Goal: Check status: Check status

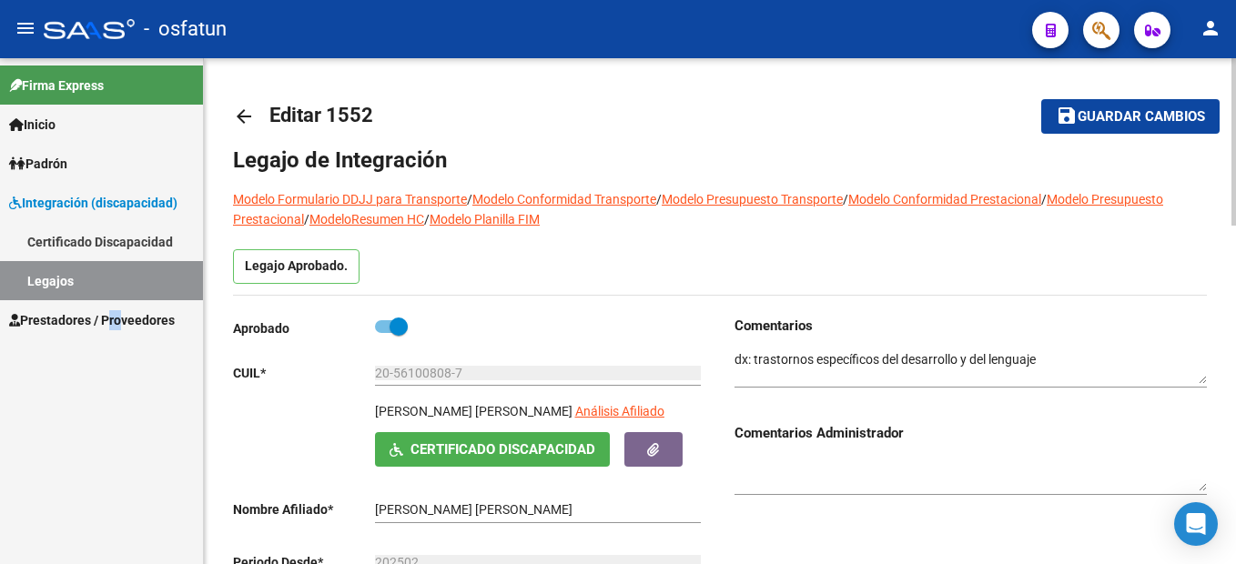
scroll to position [33, 0]
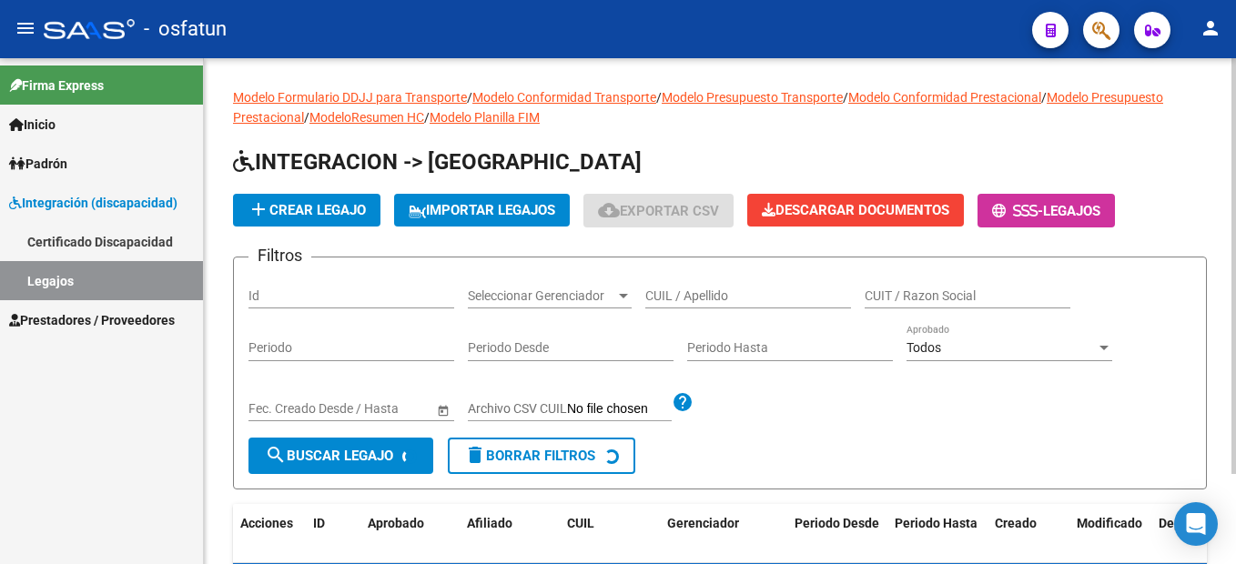
drag, startPoint x: 696, startPoint y: 306, endPoint x: 703, endPoint y: 294, distance: 13.4
click at [697, 301] on div "CUIL / Apellido" at bounding box center [748, 290] width 206 height 36
click at [704, 293] on input "CUIL / Apellido" at bounding box center [748, 296] width 206 height 15
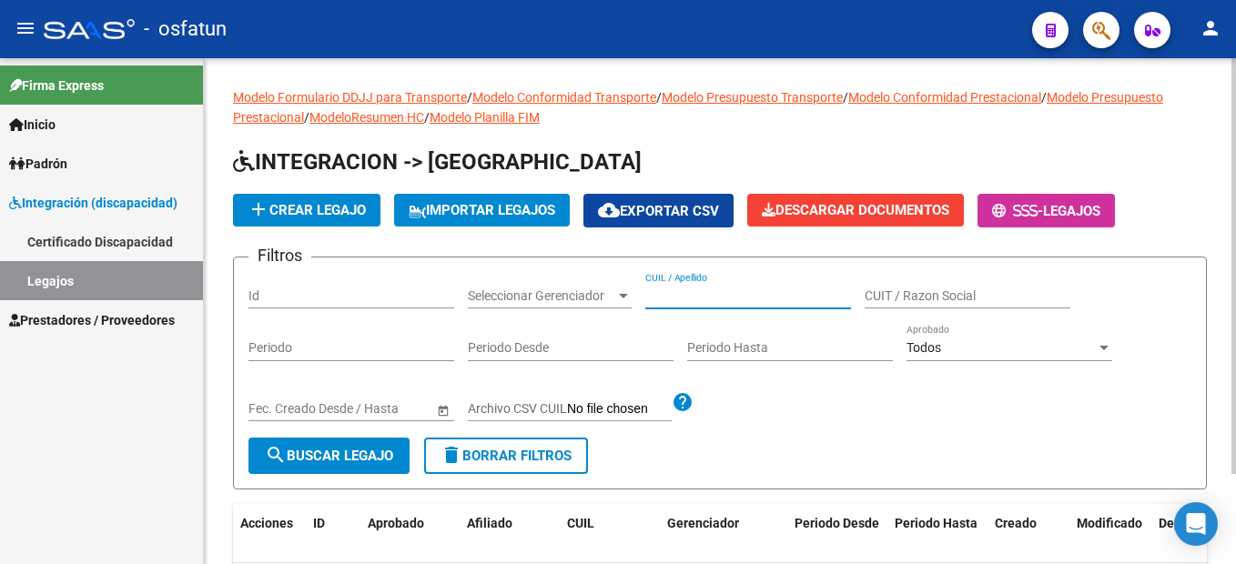
paste input "20-57773946-4"
click at [726, 297] on input "20-57773946-4" at bounding box center [748, 296] width 206 height 15
click at [664, 297] on input "20-577739464" at bounding box center [748, 296] width 206 height 15
type input "20577739464"
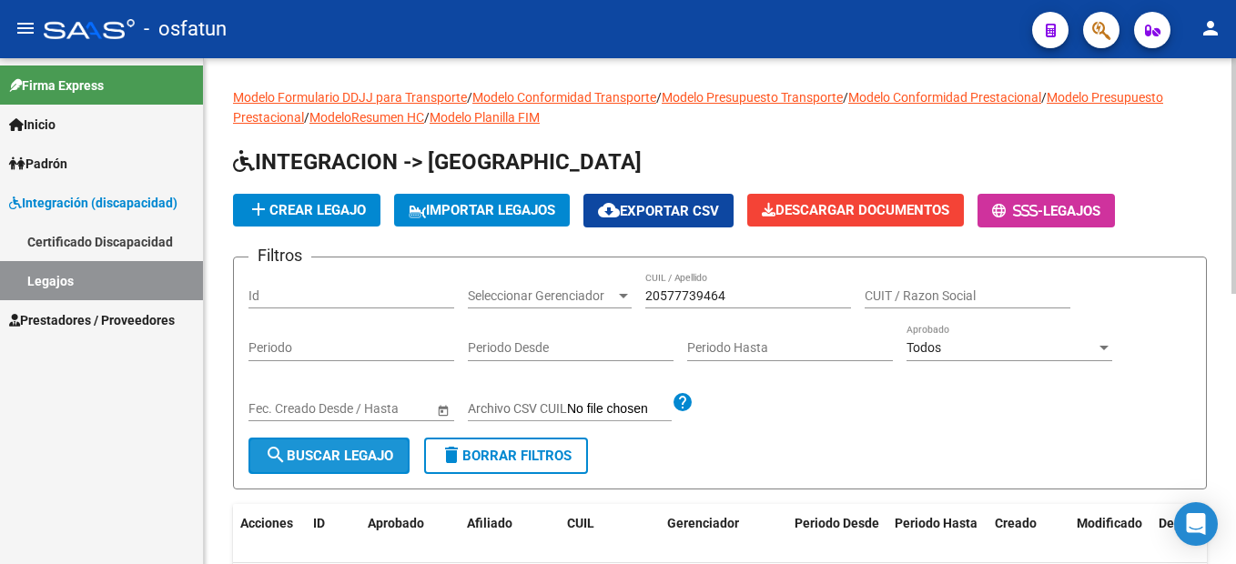
drag, startPoint x: 327, startPoint y: 452, endPoint x: 949, endPoint y: 434, distance: 622.8
click at [329, 452] on span "search Buscar Legajo" at bounding box center [329, 456] width 128 height 16
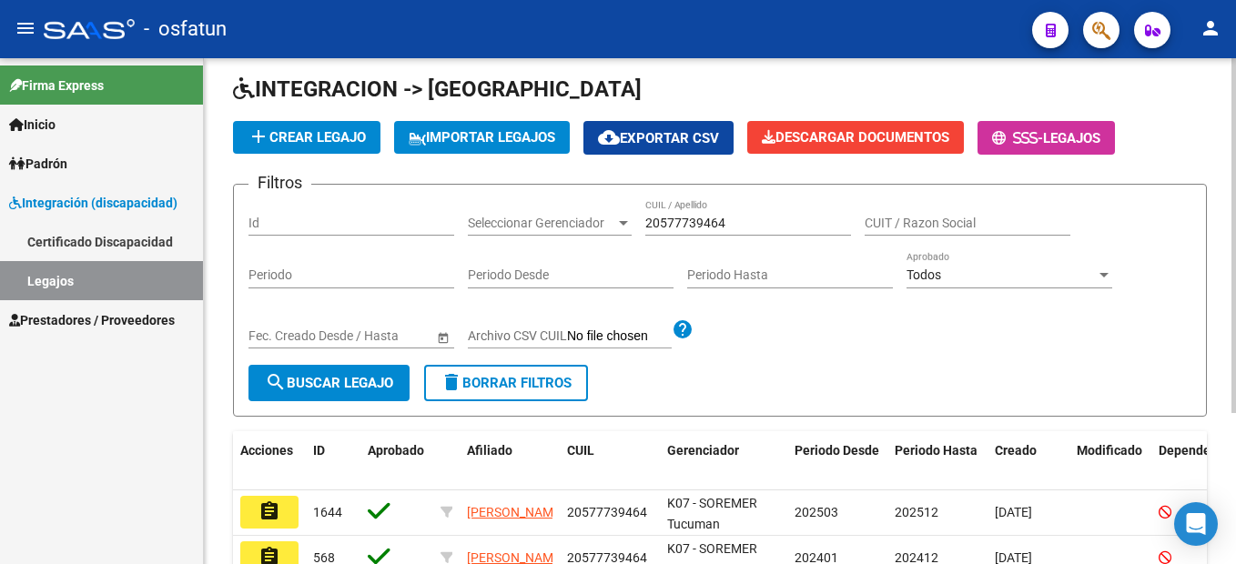
scroll to position [182, 0]
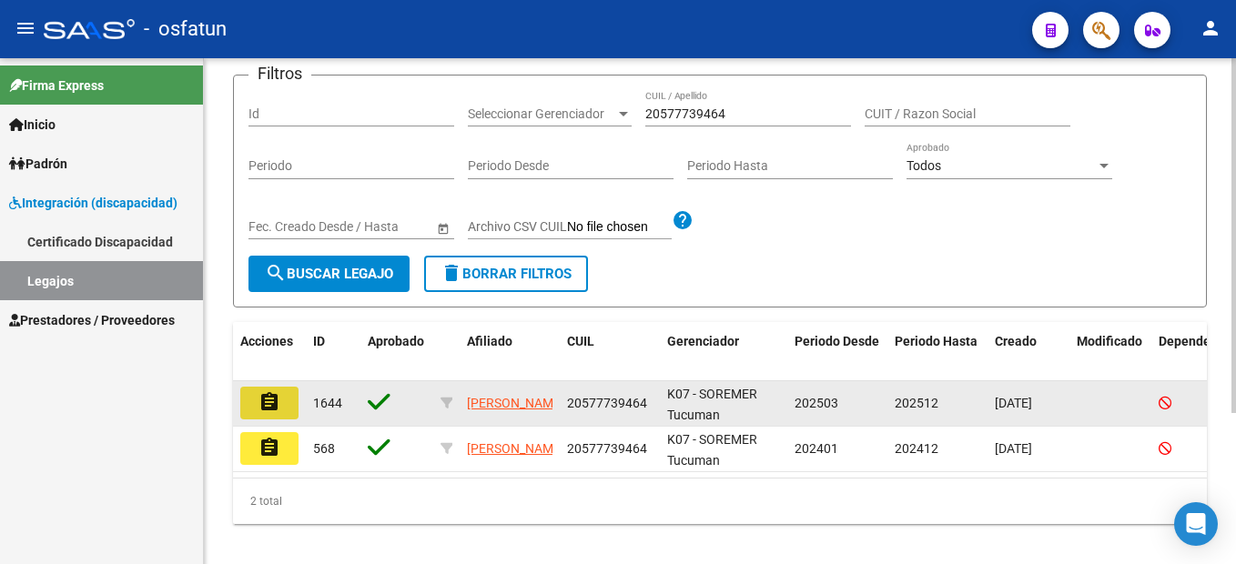
click at [275, 411] on mat-icon "assignment" at bounding box center [269, 402] width 22 height 22
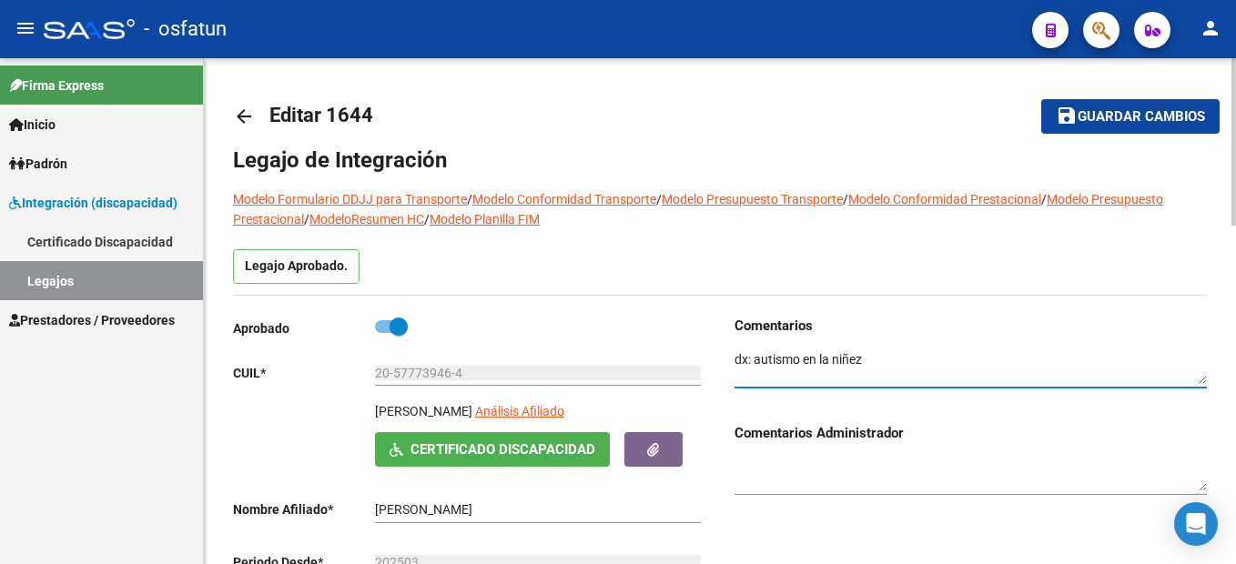
drag, startPoint x: 886, startPoint y: 361, endPoint x: 753, endPoint y: 362, distance: 132.9
click at [753, 362] on textarea at bounding box center [971, 367] width 472 height 35
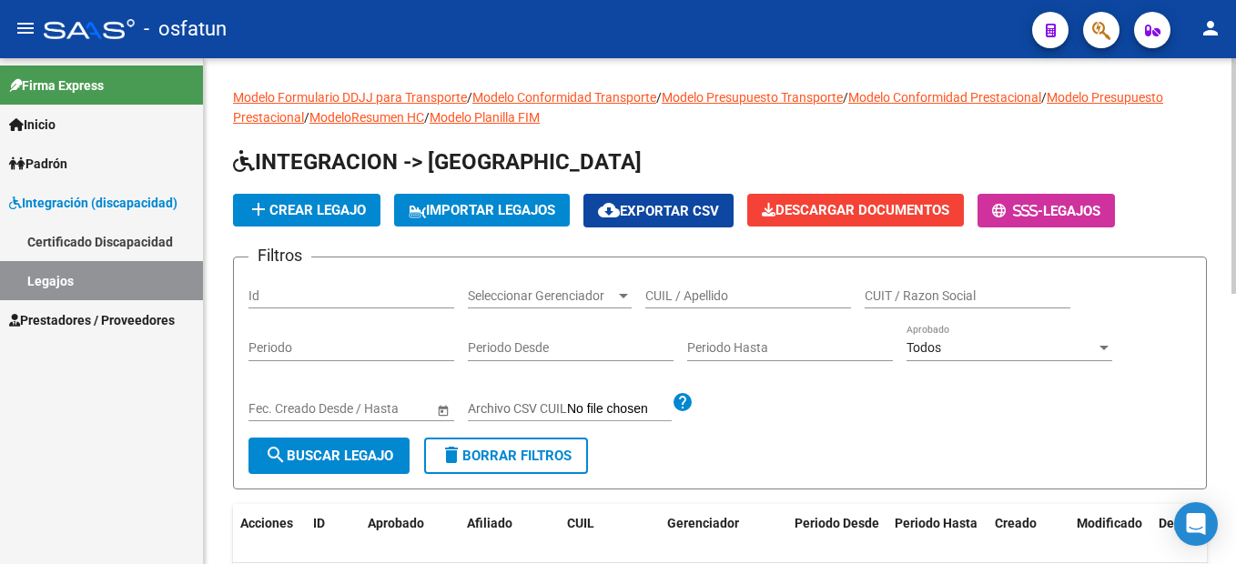
click at [667, 296] on input "CUIL / Apellido" at bounding box center [748, 296] width 206 height 15
paste input "CARO [PERSON_NAME]"
type input "CARO [PERSON_NAME]"
drag, startPoint x: 794, startPoint y: 295, endPoint x: 536, endPoint y: 301, distance: 257.7
click at [536, 301] on div "Filtros Id Seleccionar Gerenciador Seleccionar Gerenciador CARO [PERSON_NAME] C…" at bounding box center [719, 355] width 943 height 166
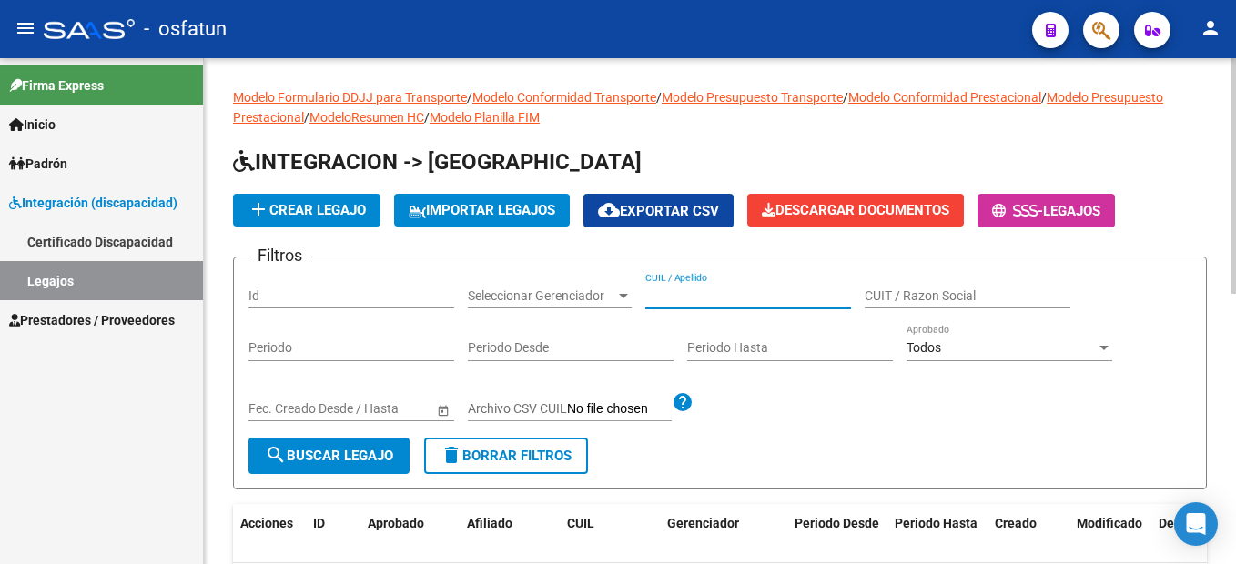
paste input "20-56103884-9"
click at [725, 297] on input "20-56103884-9" at bounding box center [748, 296] width 206 height 15
click at [664, 298] on input "20-561038849" at bounding box center [748, 296] width 206 height 15
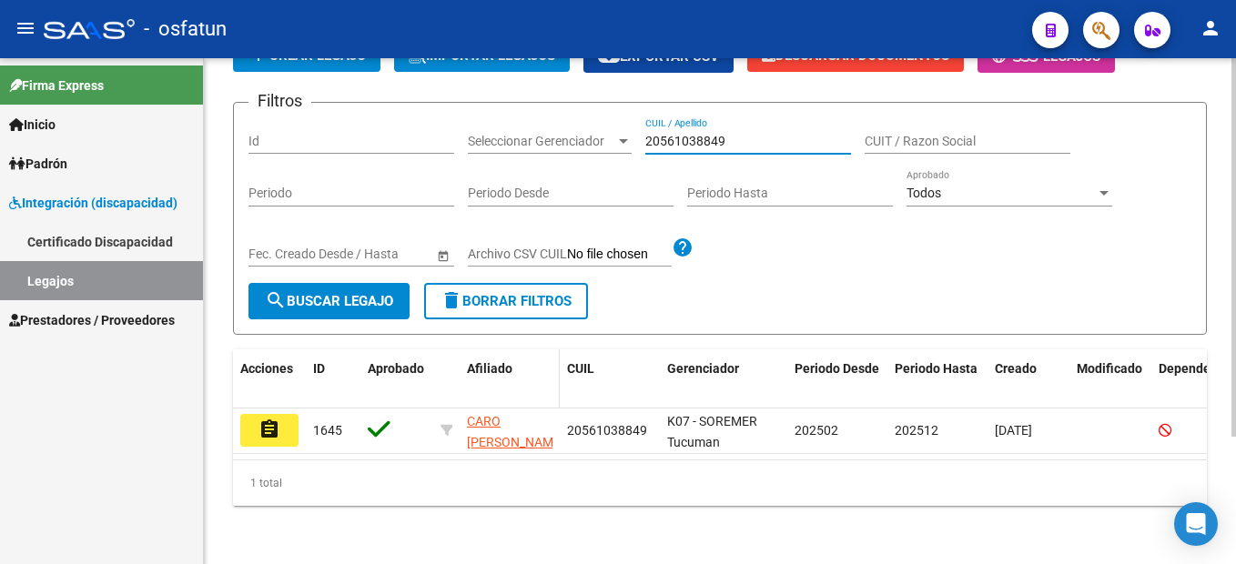
scroll to position [170, 0]
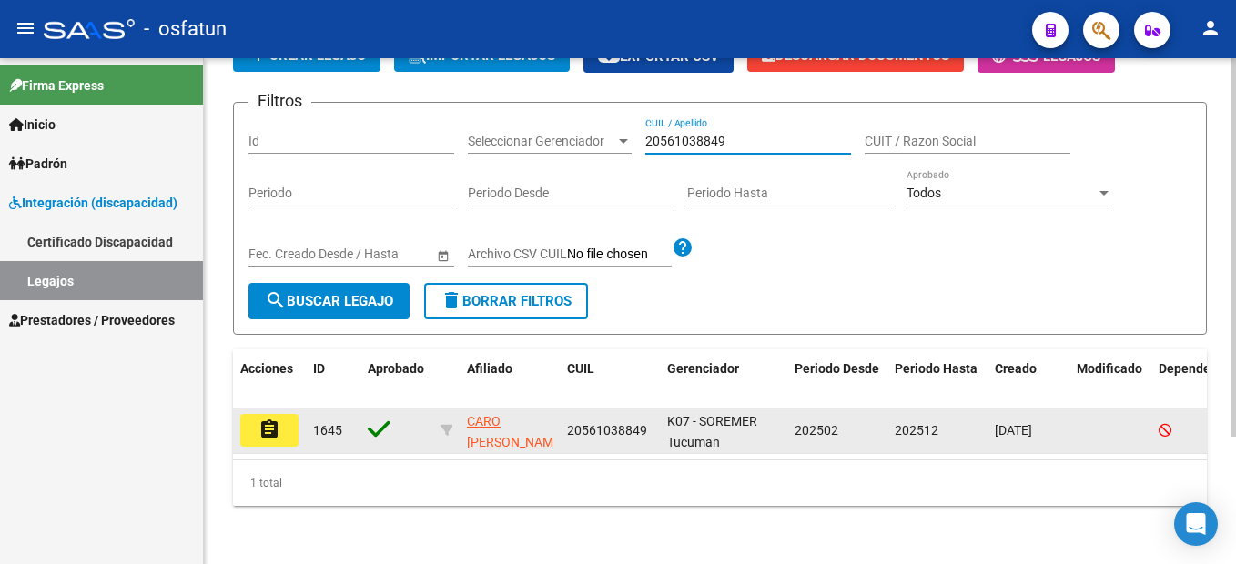
type input "20561038849"
click at [270, 419] on mat-icon "assignment" at bounding box center [269, 430] width 22 height 22
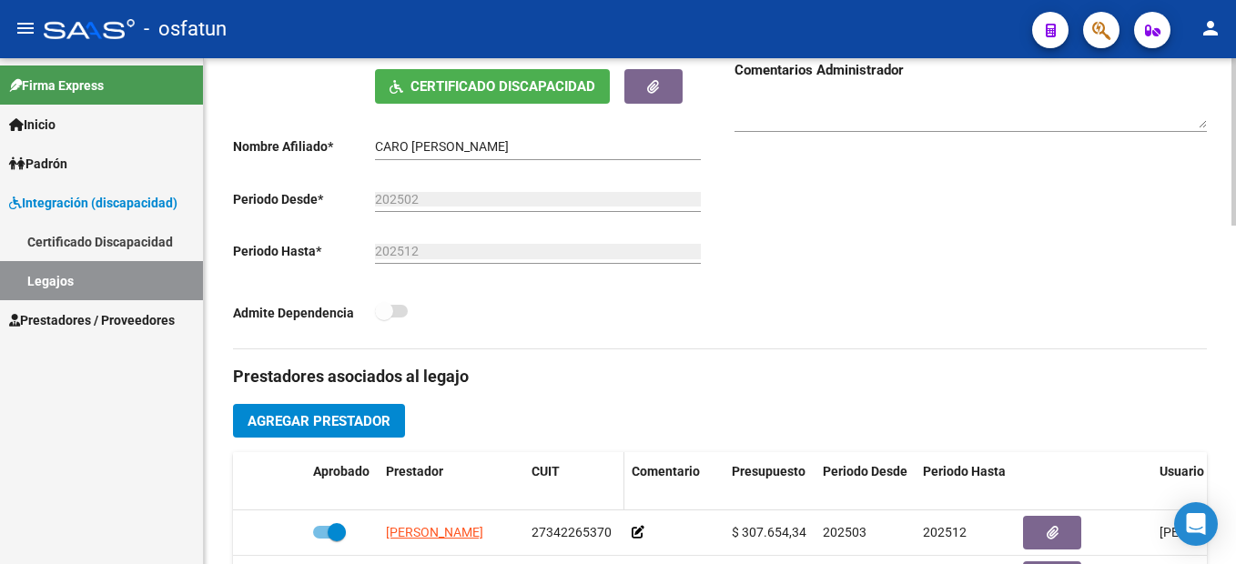
scroll to position [364, 0]
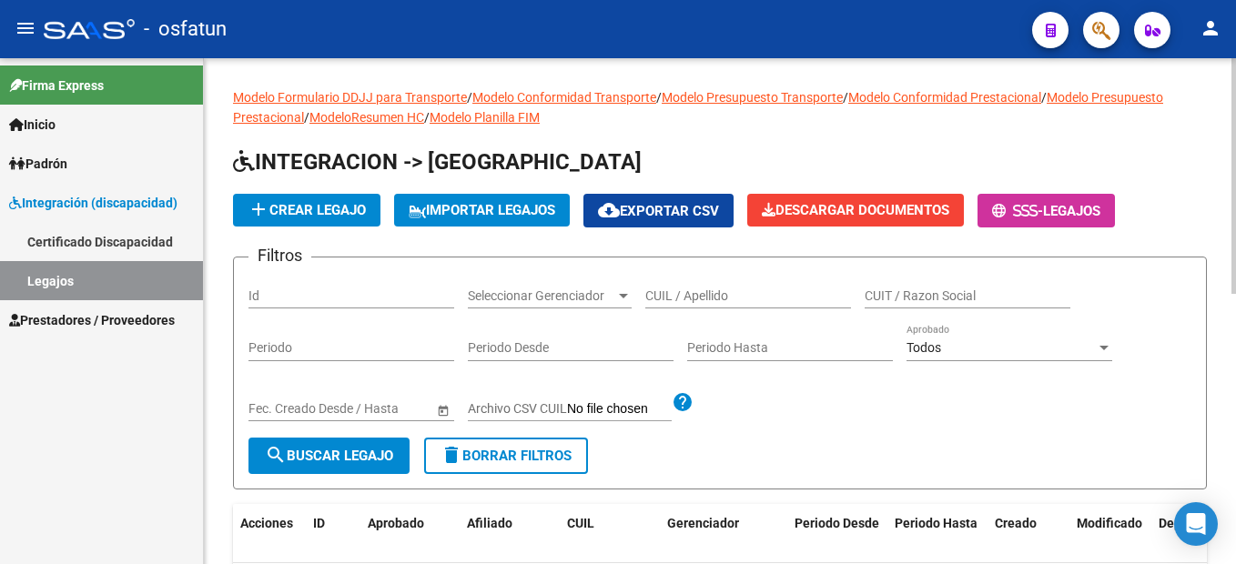
click at [712, 299] on input "CUIL / Apellido" at bounding box center [748, 296] width 206 height 15
paste input "20-56602592-3"
click at [727, 294] on input "20-56602592-3" at bounding box center [748, 296] width 206 height 15
click at [665, 299] on input "20-566025923" at bounding box center [748, 296] width 206 height 15
type input "20566025923"
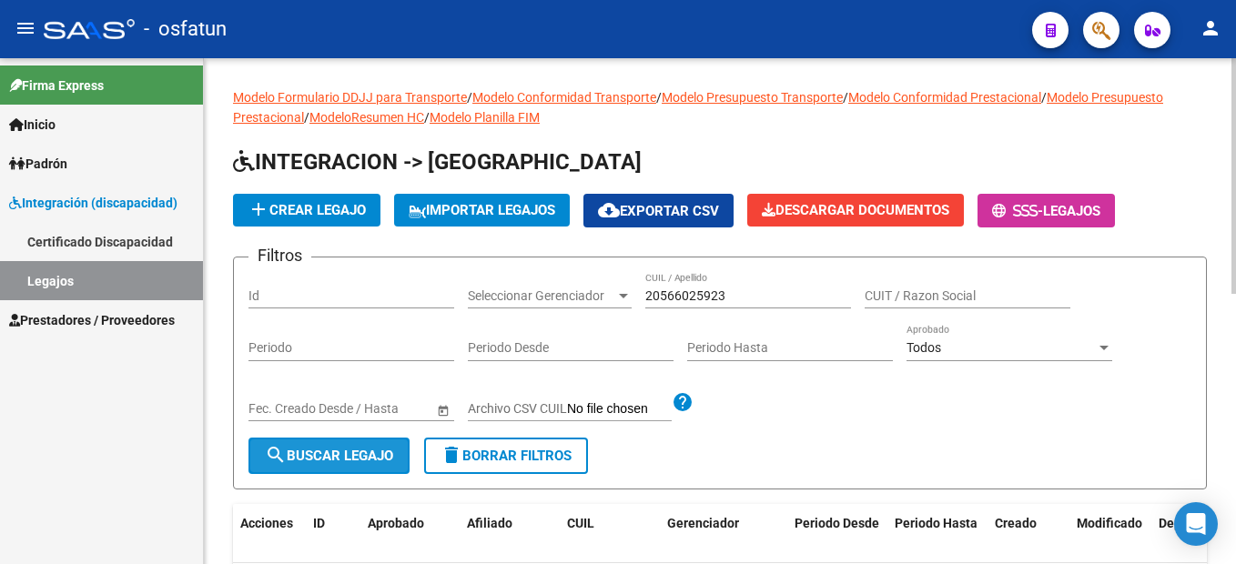
click at [301, 449] on span "search Buscar Legajo" at bounding box center [329, 456] width 128 height 16
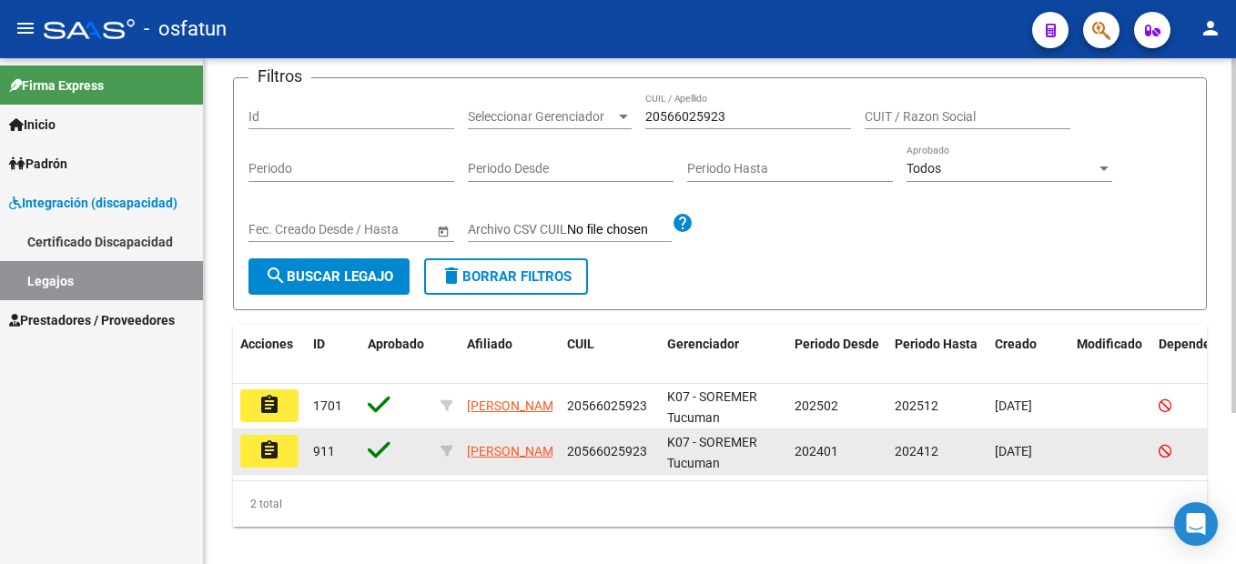
scroll to position [182, 0]
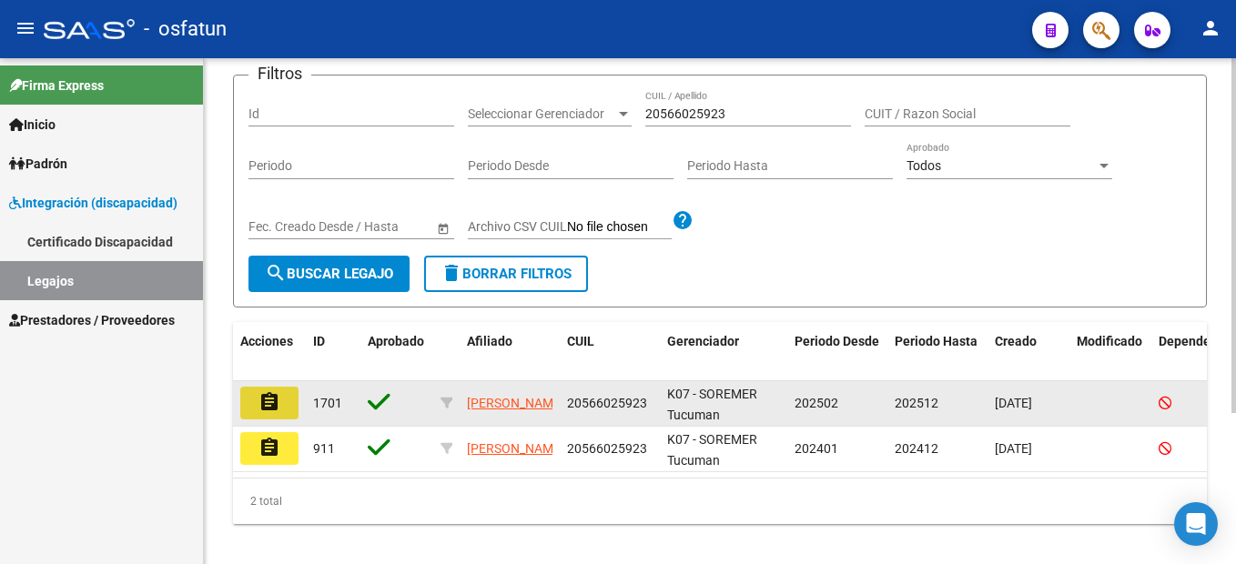
click at [258, 411] on button "assignment" at bounding box center [269, 403] width 58 height 33
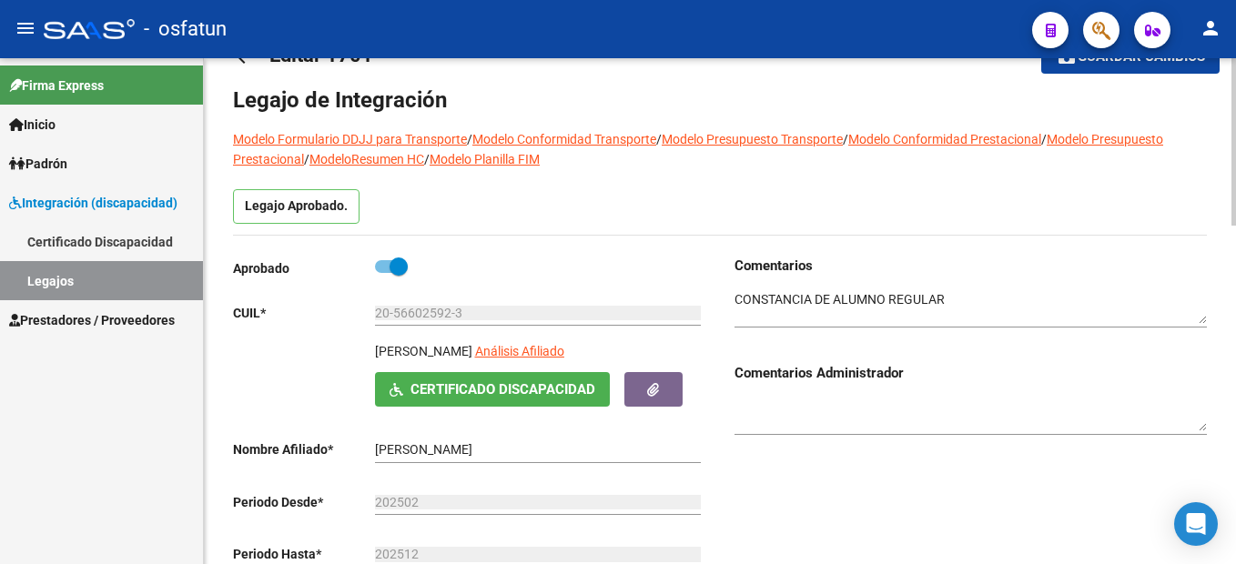
scroll to position [91, 0]
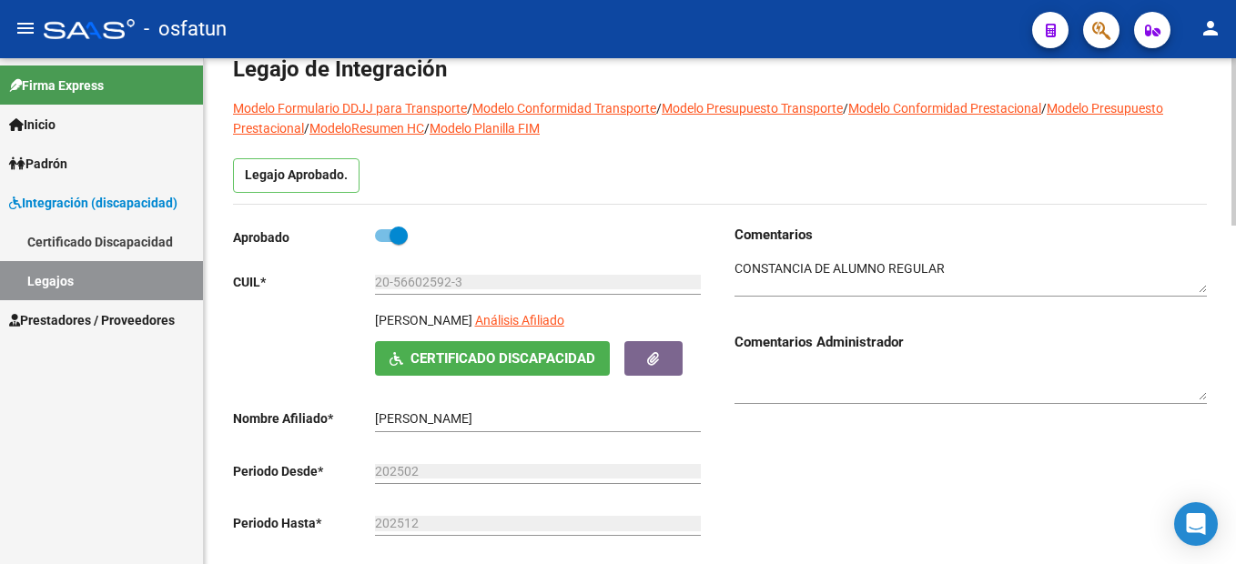
click at [523, 364] on span "Certificado Discapacidad" at bounding box center [503, 359] width 185 height 16
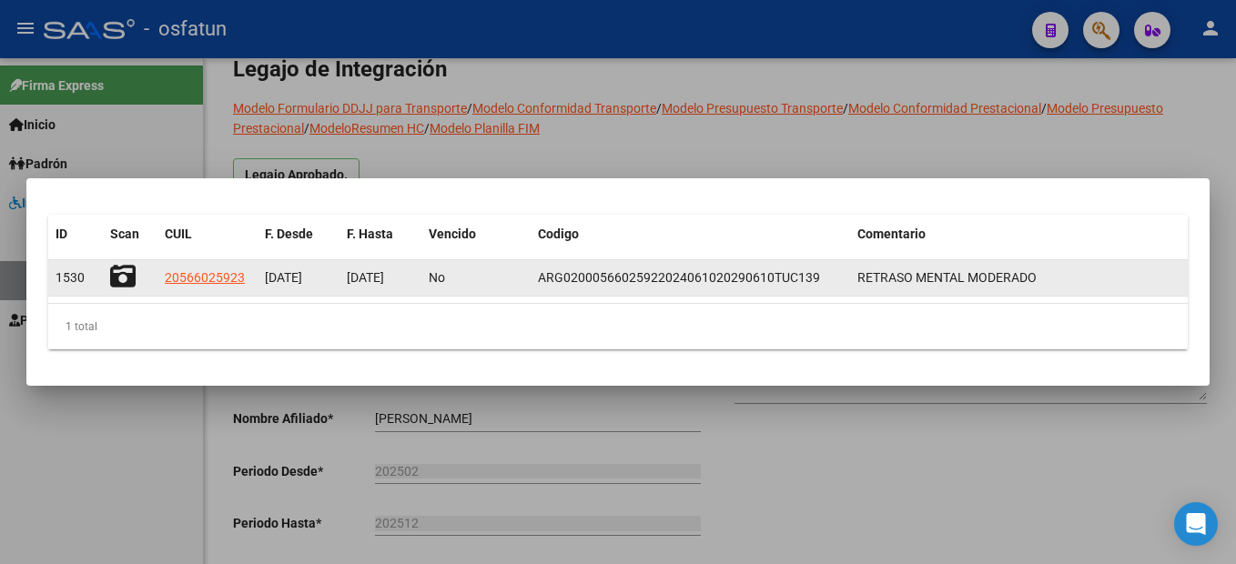
click at [124, 266] on icon at bounding box center [122, 276] width 25 height 25
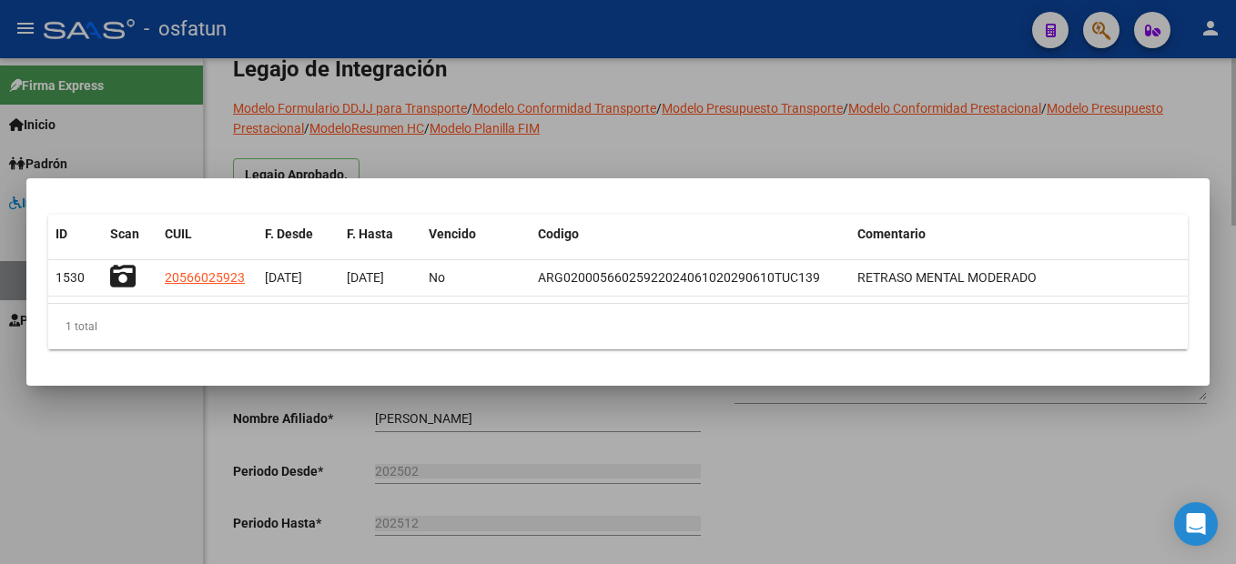
drag, startPoint x: 976, startPoint y: 441, endPoint x: 628, endPoint y: 548, distance: 363.6
click at [964, 444] on div at bounding box center [618, 282] width 1236 height 564
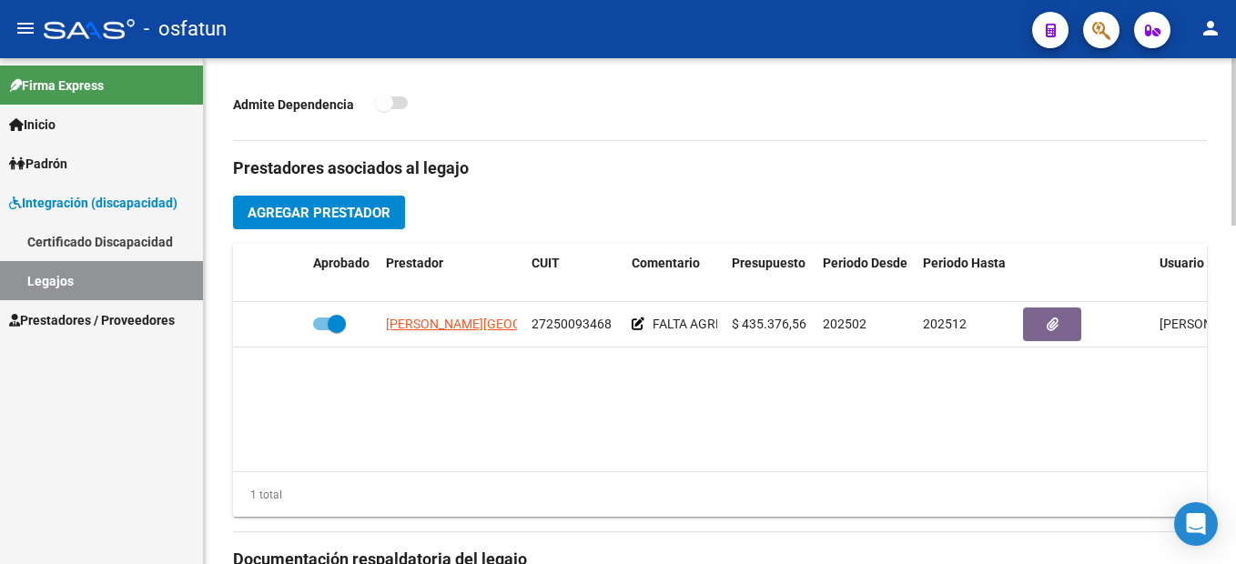
scroll to position [117, 0]
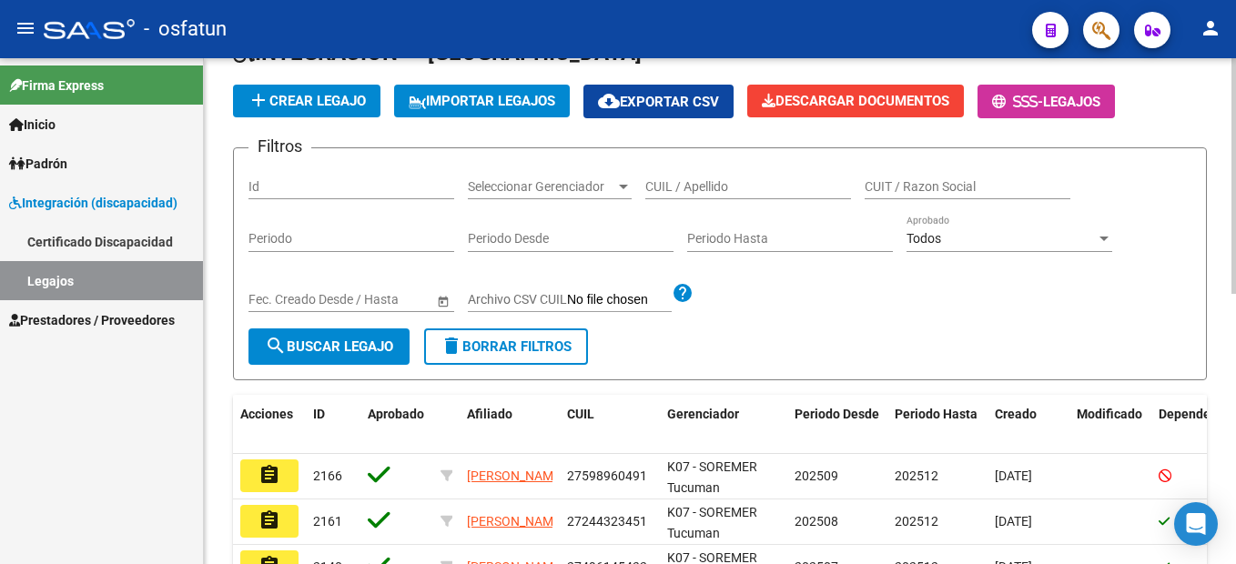
scroll to position [117, 0]
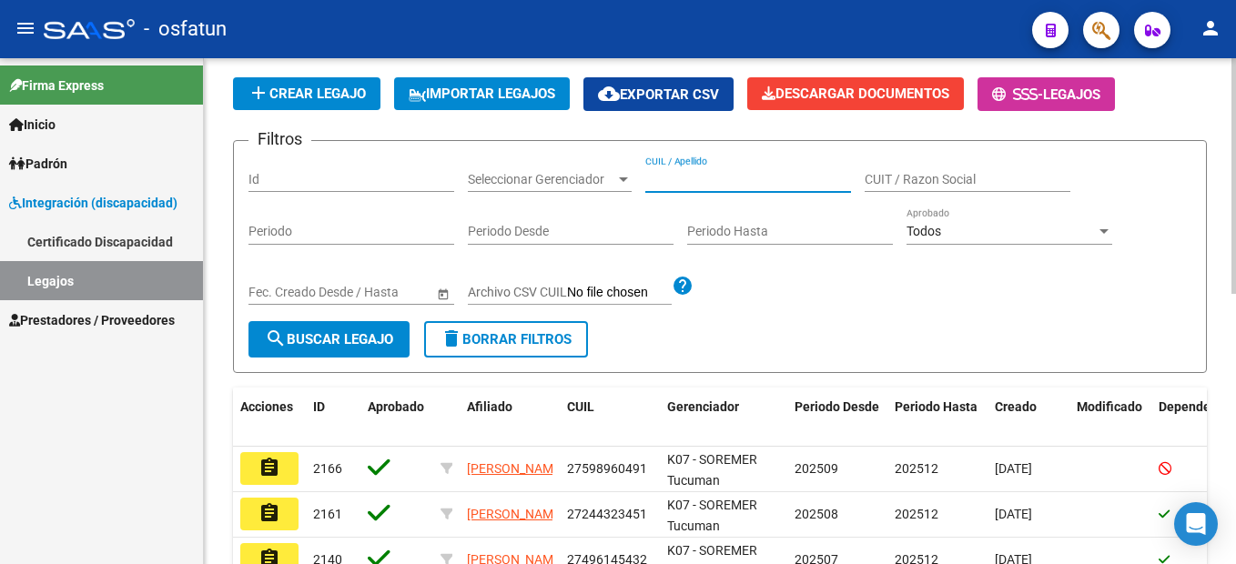
click at [700, 177] on input "CUIL / Apellido" at bounding box center [748, 179] width 206 height 15
paste input "20-58000495-5"
click at [725, 177] on input "20-58000495-5" at bounding box center [748, 179] width 206 height 15
click at [665, 179] on input "20-580004955" at bounding box center [748, 179] width 206 height 15
type input "20580004955"
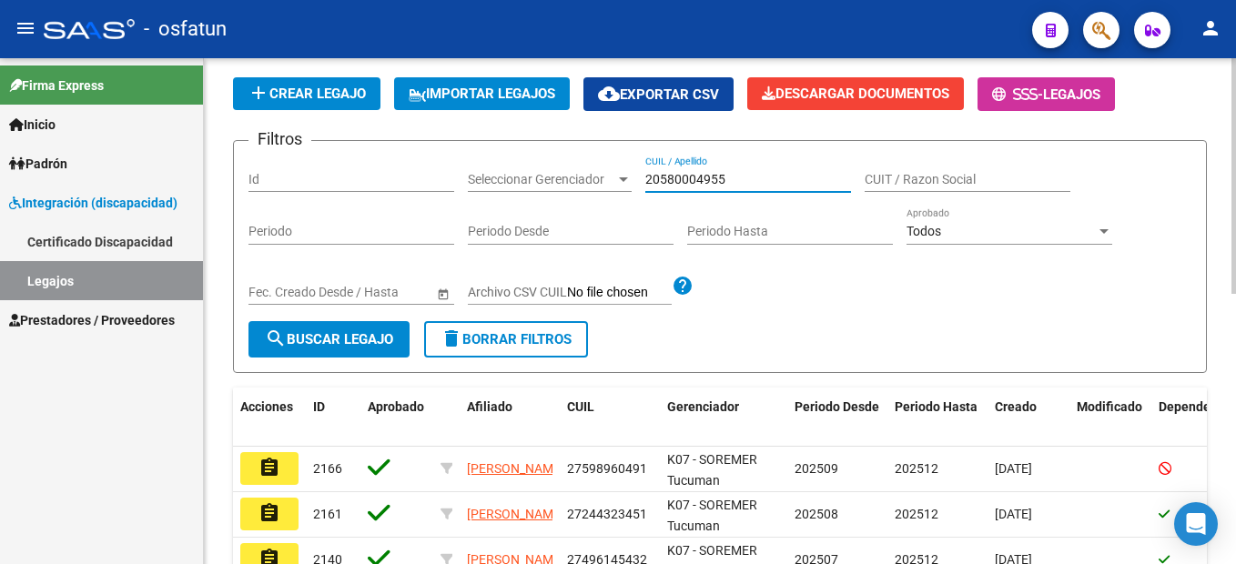
click at [346, 336] on span "search Buscar Legajo" at bounding box center [329, 339] width 128 height 16
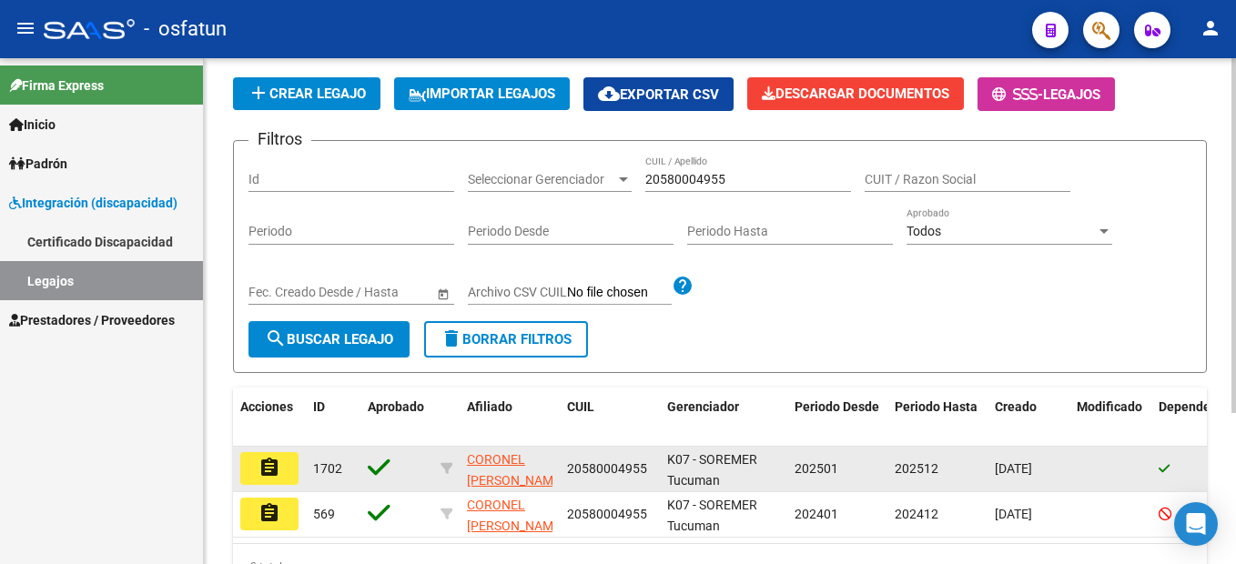
click at [279, 466] on mat-icon "assignment" at bounding box center [269, 468] width 22 height 22
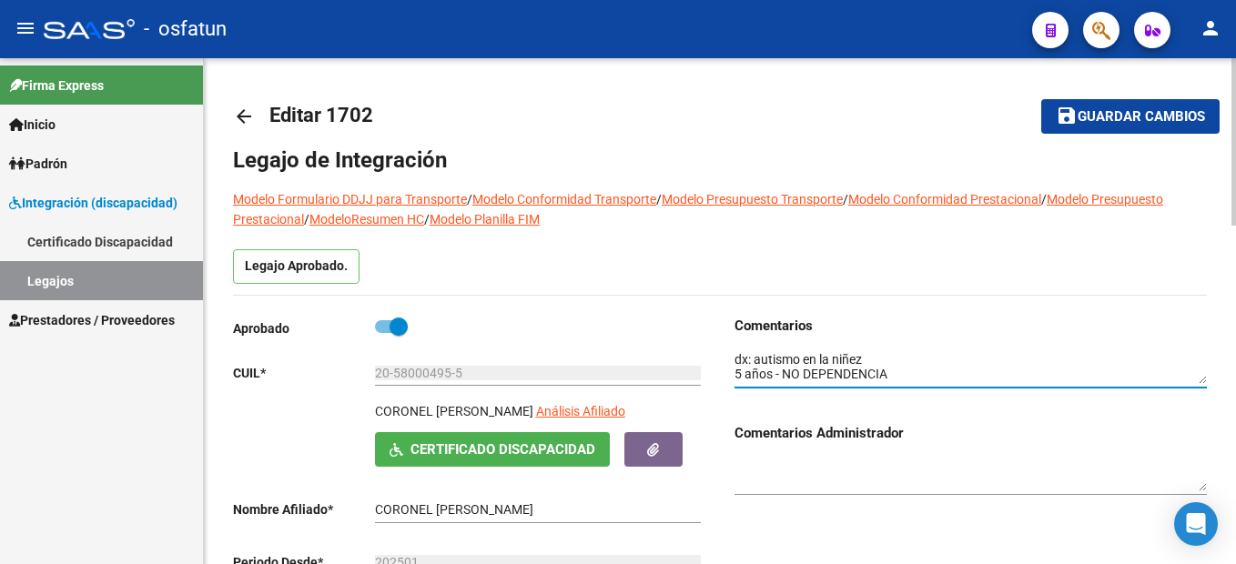
drag, startPoint x: 877, startPoint y: 356, endPoint x: 757, endPoint y: 360, distance: 119.3
click at [757, 360] on textarea at bounding box center [971, 367] width 472 height 35
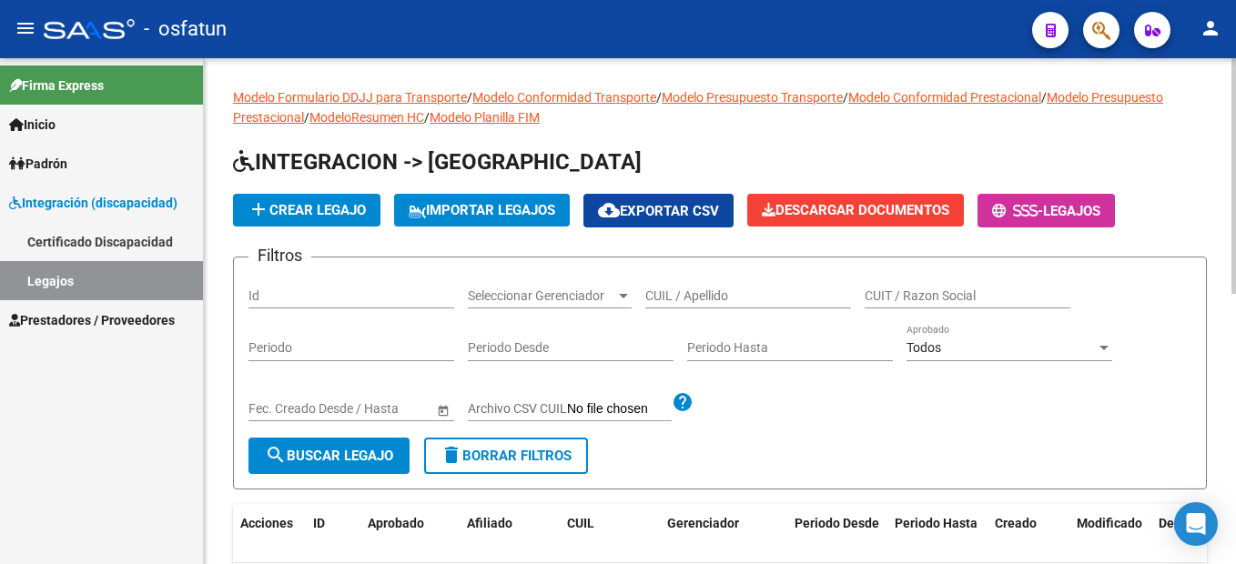
click at [713, 289] on input "CUIL / Apellido" at bounding box center [748, 296] width 206 height 15
paste input "20-54984350-7"
click at [725, 298] on input "20-54984350-7" at bounding box center [748, 296] width 206 height 15
click at [664, 294] on input "20-549843507" at bounding box center [748, 296] width 206 height 15
type input "20549843507"
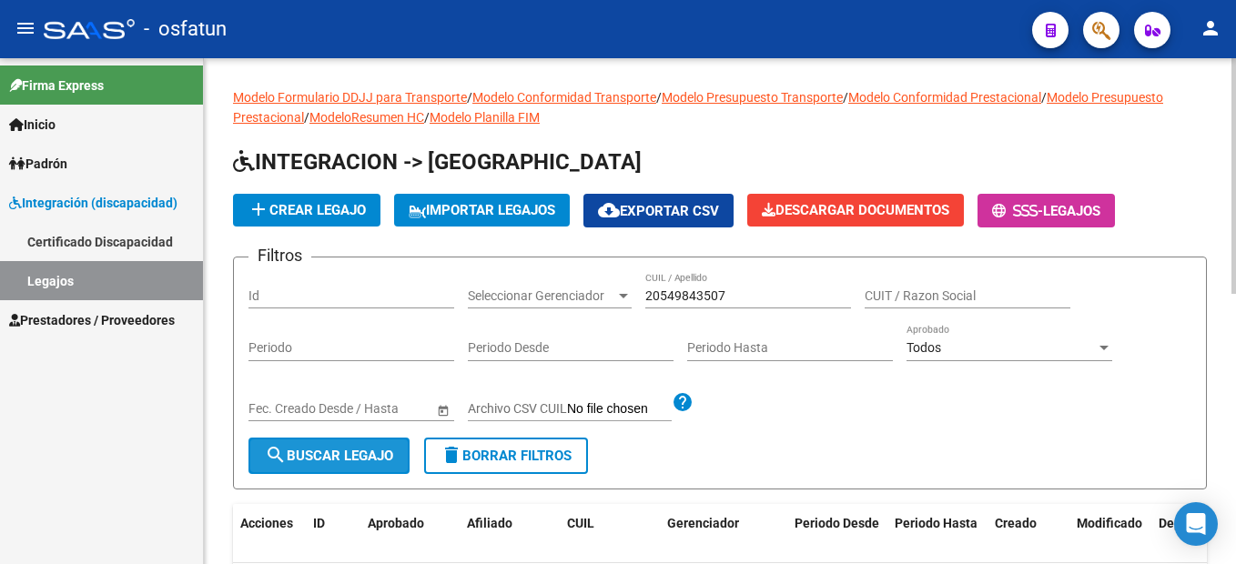
click at [368, 452] on span "search Buscar Legajo" at bounding box center [329, 456] width 128 height 16
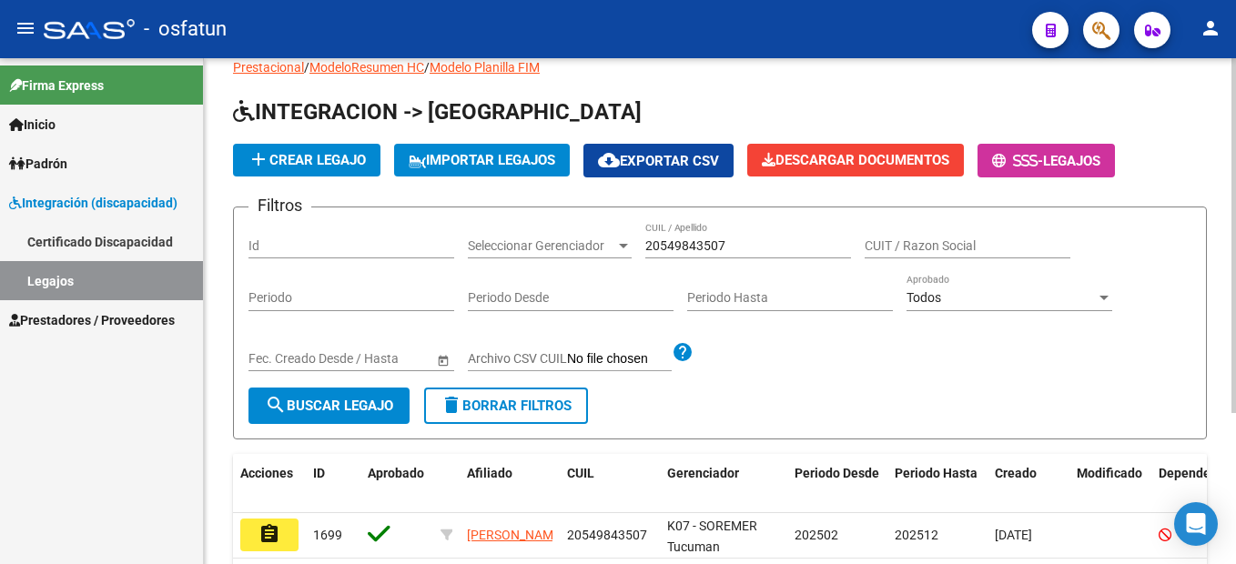
scroll to position [91, 0]
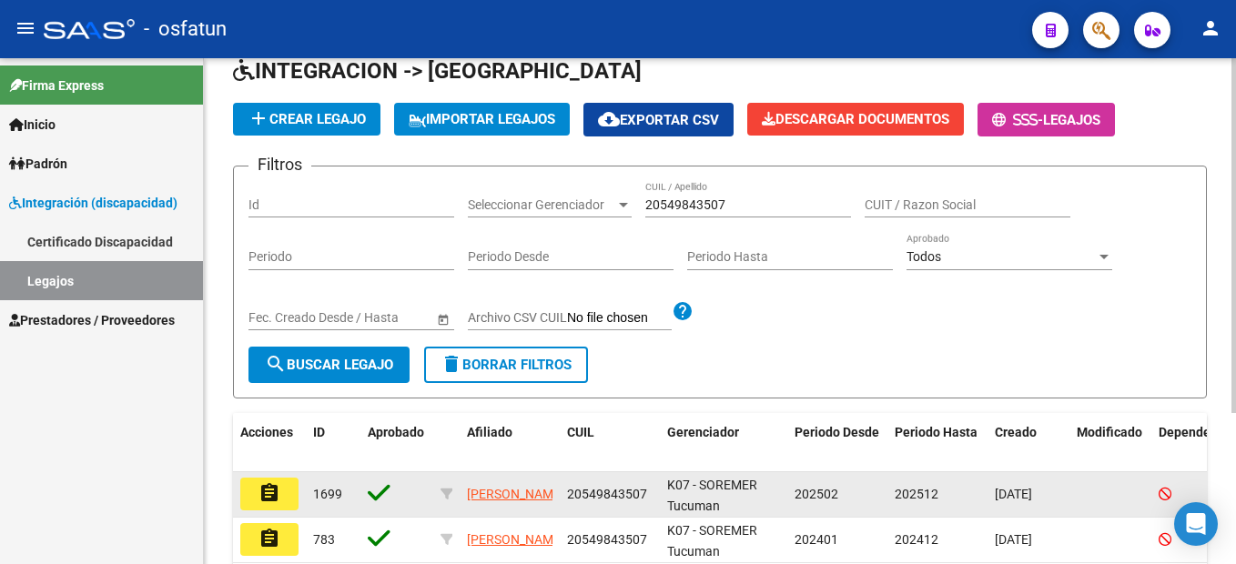
click at [289, 501] on button "assignment" at bounding box center [269, 494] width 58 height 33
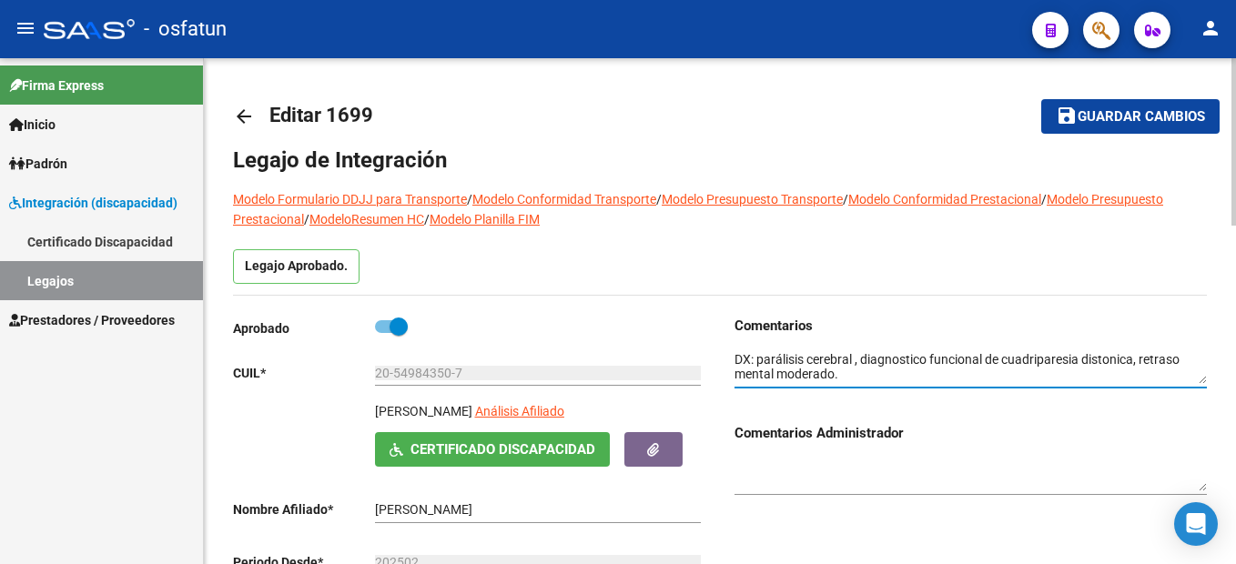
drag, startPoint x: 755, startPoint y: 360, endPoint x: 1138, endPoint y: 362, distance: 382.3
click at [1138, 362] on textarea at bounding box center [971, 367] width 472 height 35
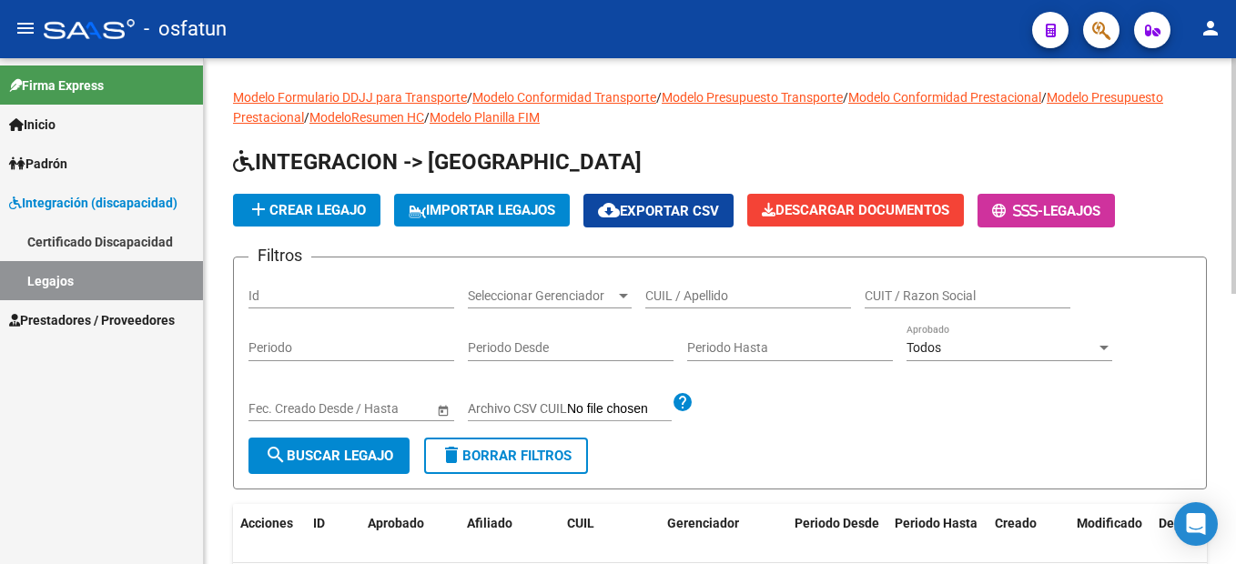
click at [724, 293] on input "CUIL / Apellido" at bounding box center [748, 296] width 206 height 15
paste input "27-52384424-0"
click at [722, 298] on input "27-52384424-0" at bounding box center [748, 296] width 206 height 15
click at [725, 297] on input "27-52384424-0" at bounding box center [748, 296] width 206 height 15
click at [664, 296] on input "27-523844240" at bounding box center [748, 296] width 206 height 15
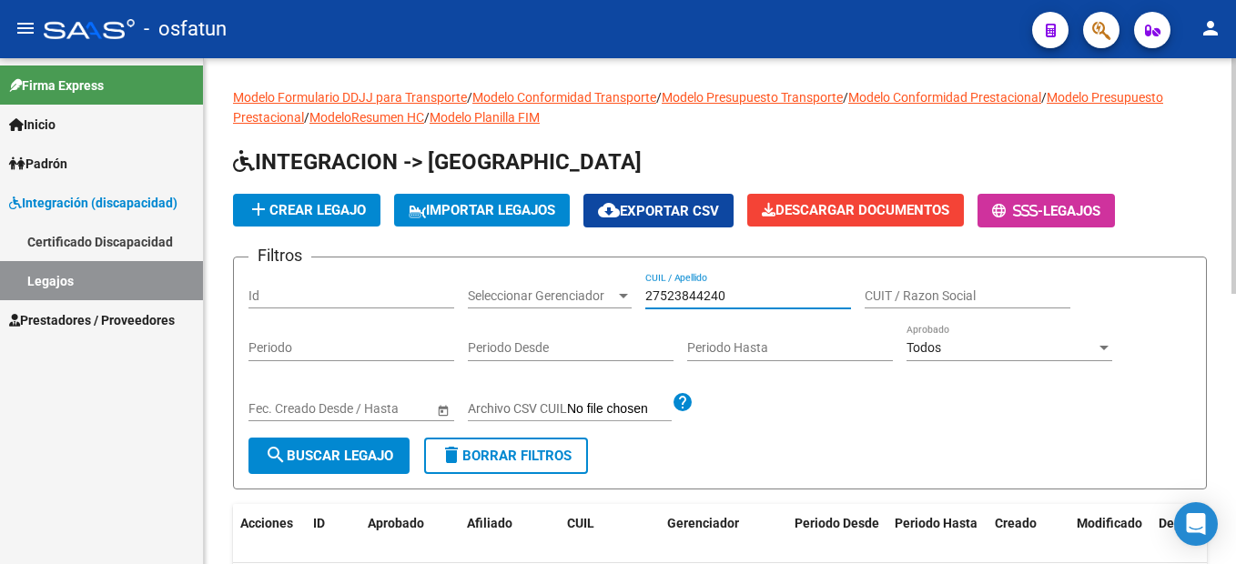
type input "27523844240"
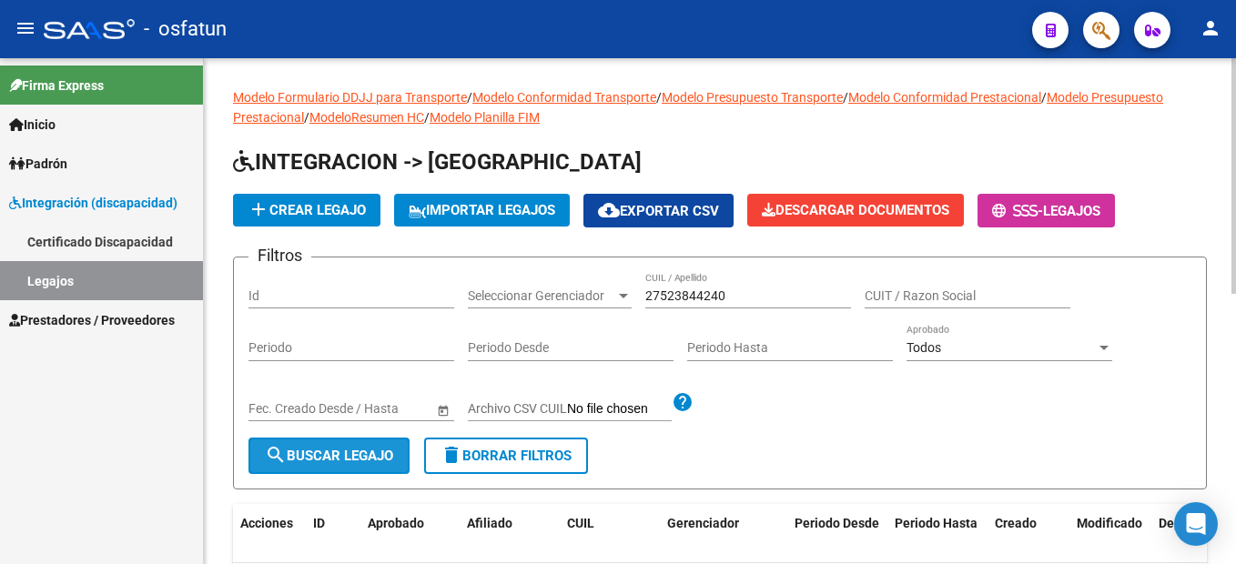
click at [380, 451] on span "search Buscar Legajo" at bounding box center [329, 456] width 128 height 16
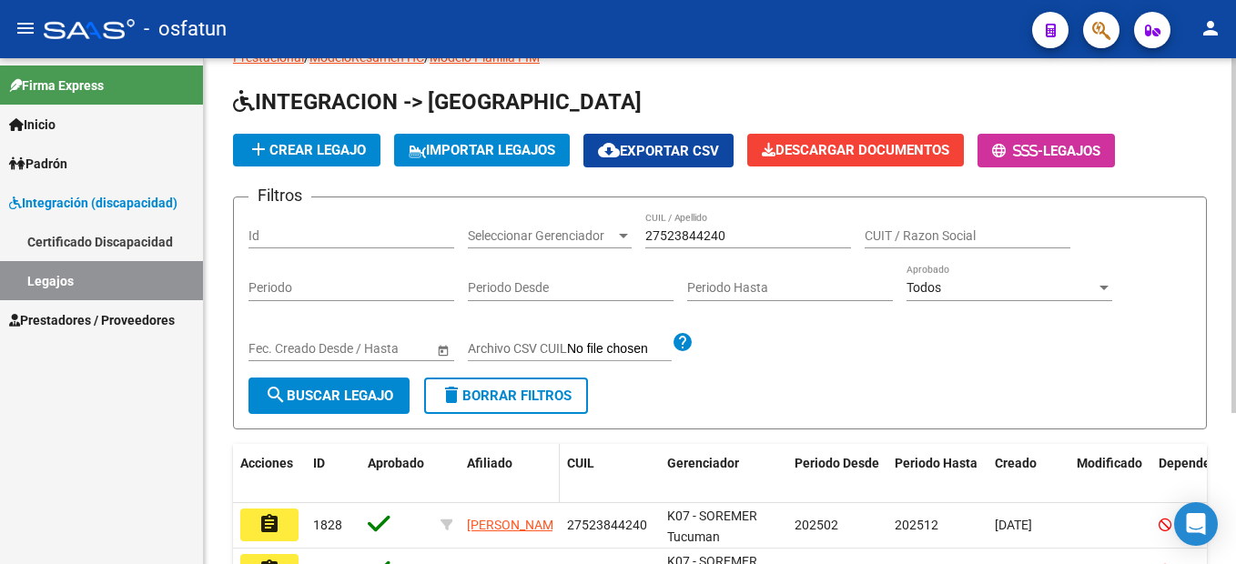
scroll to position [182, 0]
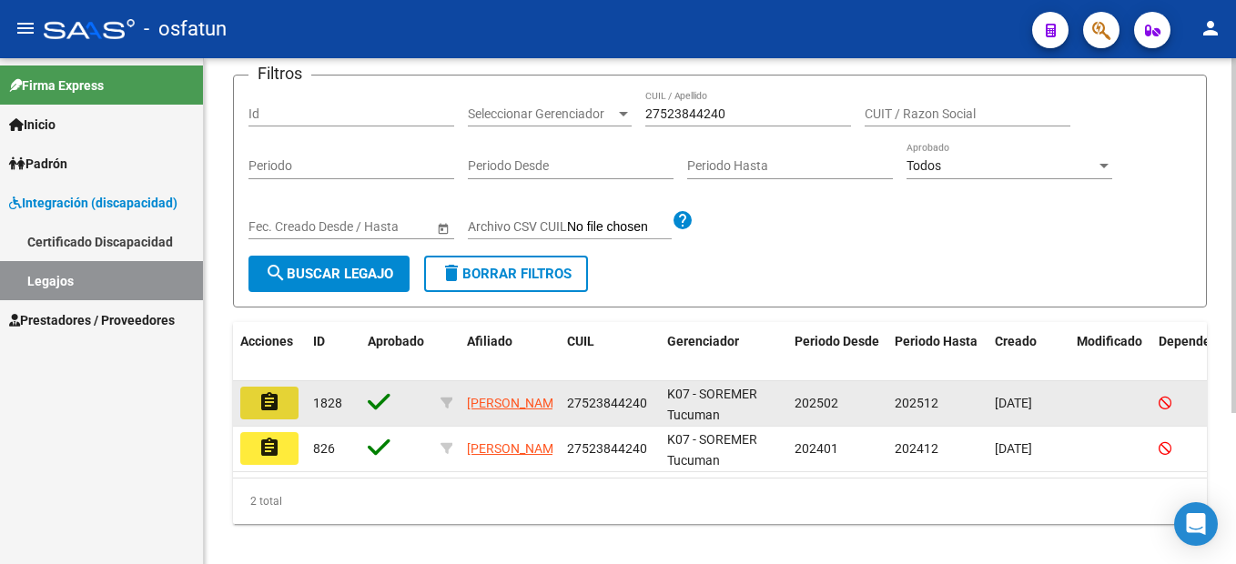
click at [256, 414] on button "assignment" at bounding box center [269, 403] width 58 height 33
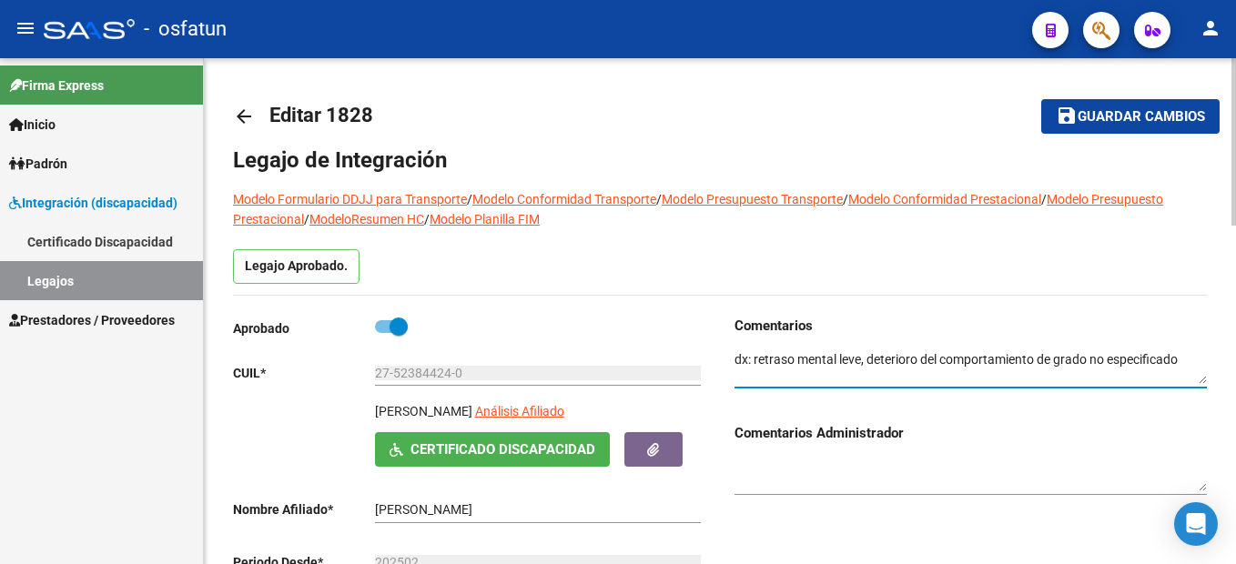
drag, startPoint x: 755, startPoint y: 360, endPoint x: 1187, endPoint y: 357, distance: 431.5
click at [1187, 357] on textarea at bounding box center [971, 367] width 472 height 35
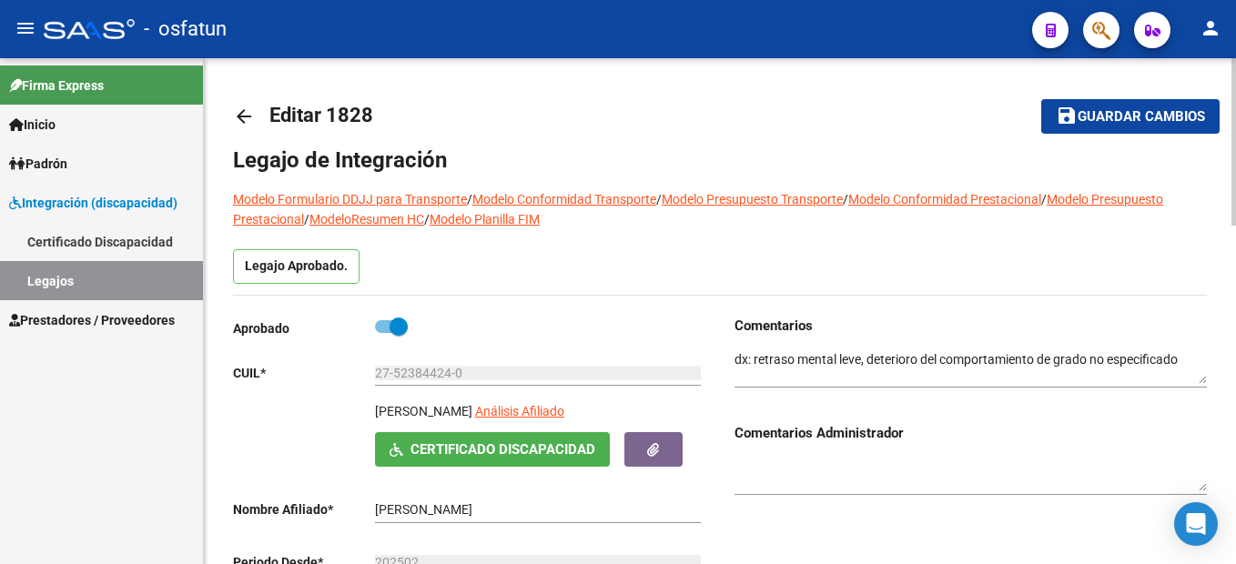
drag, startPoint x: 840, startPoint y: 370, endPoint x: 856, endPoint y: 360, distance: 18.0
click at [843, 369] on textarea at bounding box center [971, 367] width 472 height 35
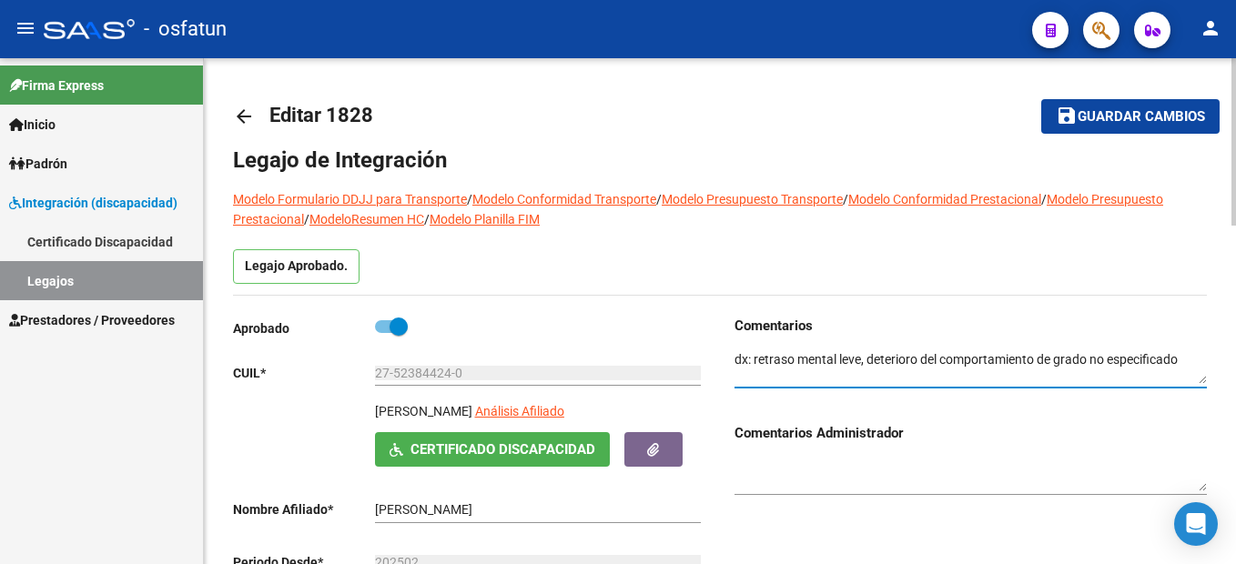
click at [863, 357] on textarea at bounding box center [971, 367] width 472 height 35
drag, startPoint x: 863, startPoint y: 360, endPoint x: 768, endPoint y: 373, distance: 95.6
click at [759, 364] on textarea at bounding box center [971, 367] width 472 height 35
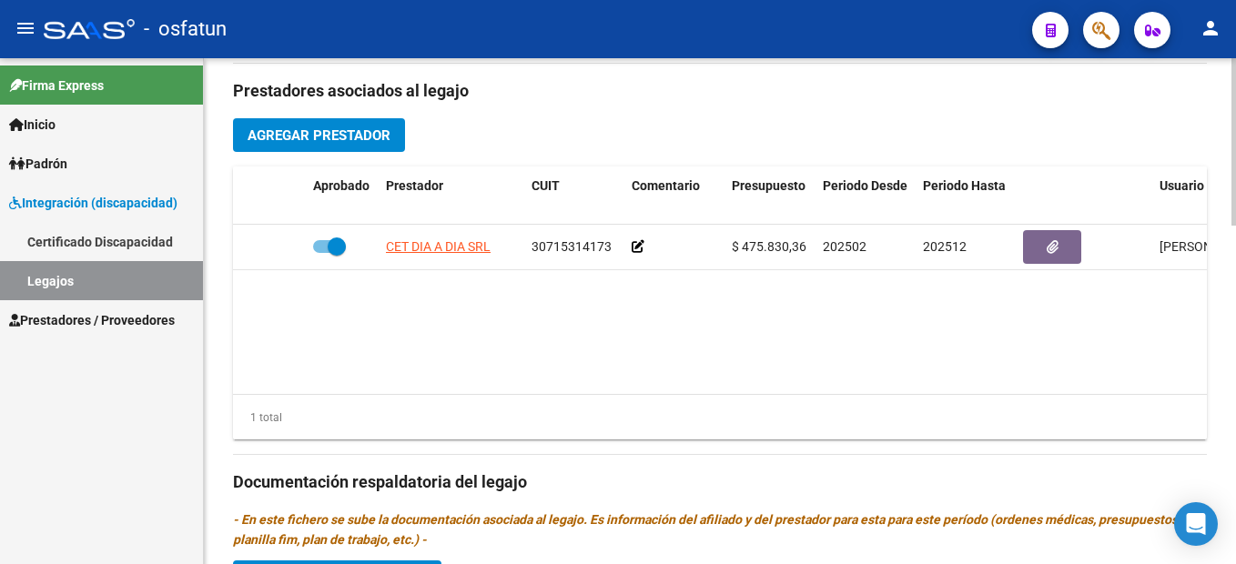
scroll to position [728, 0]
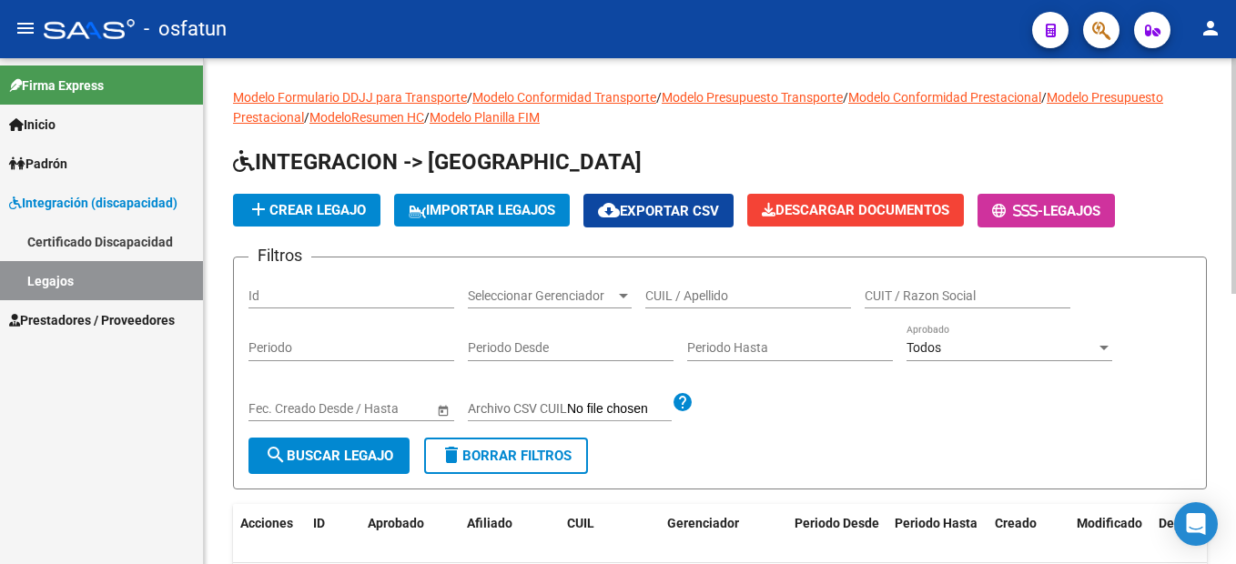
click at [679, 301] on input "CUIL / Apellido" at bounding box center [748, 296] width 206 height 15
paste input "20-54105893-2"
click at [725, 291] on input "20-54105893-2" at bounding box center [748, 296] width 206 height 15
click at [664, 296] on input "20-541058932" at bounding box center [748, 296] width 206 height 15
type input "20541058932"
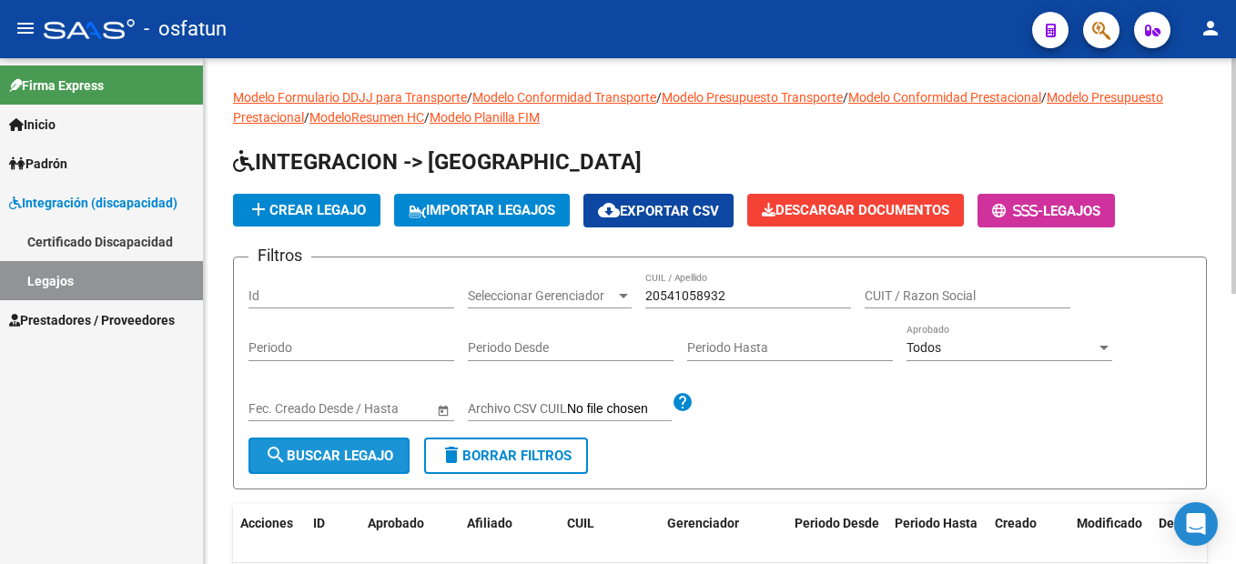
click at [273, 465] on mat-icon "search" at bounding box center [276, 455] width 22 height 22
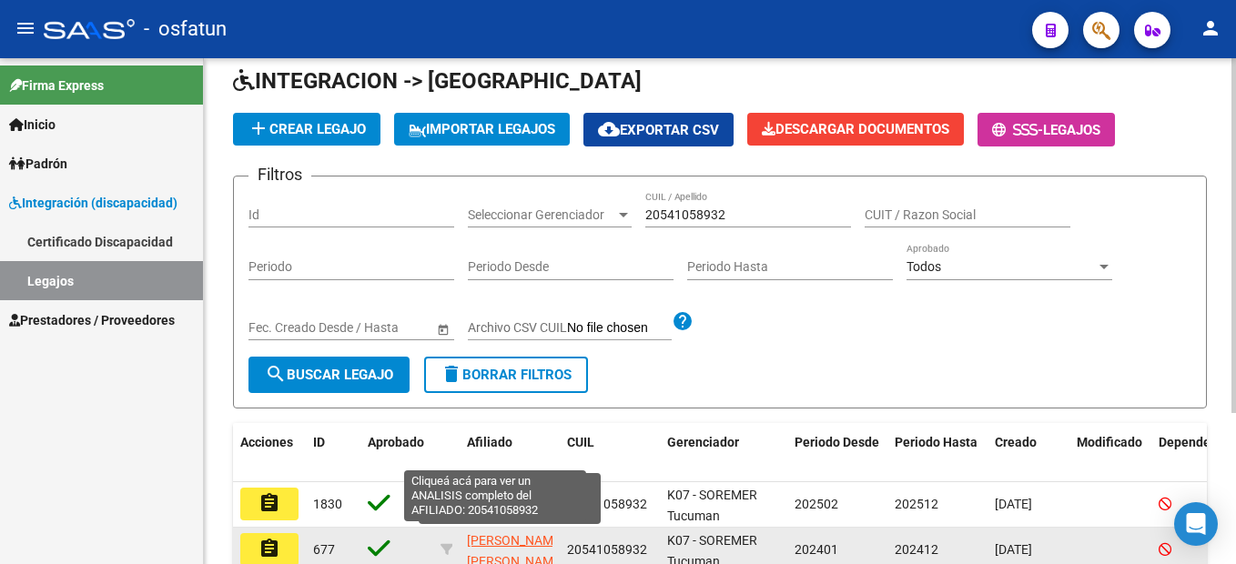
scroll to position [216, 0]
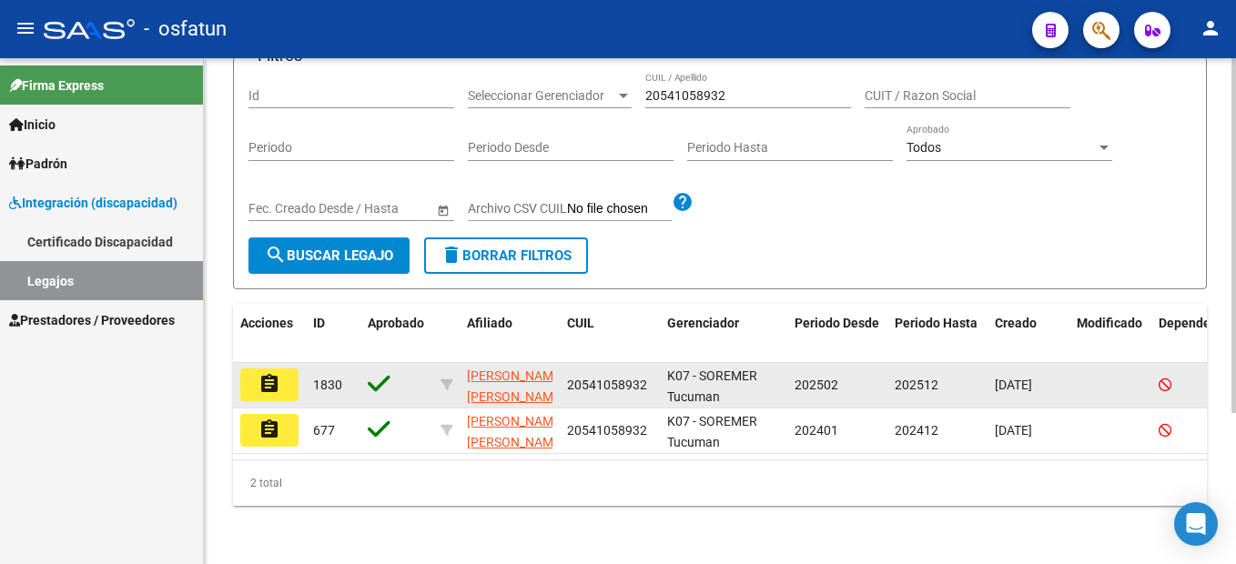
click at [260, 373] on mat-icon "assignment" at bounding box center [269, 384] width 22 height 22
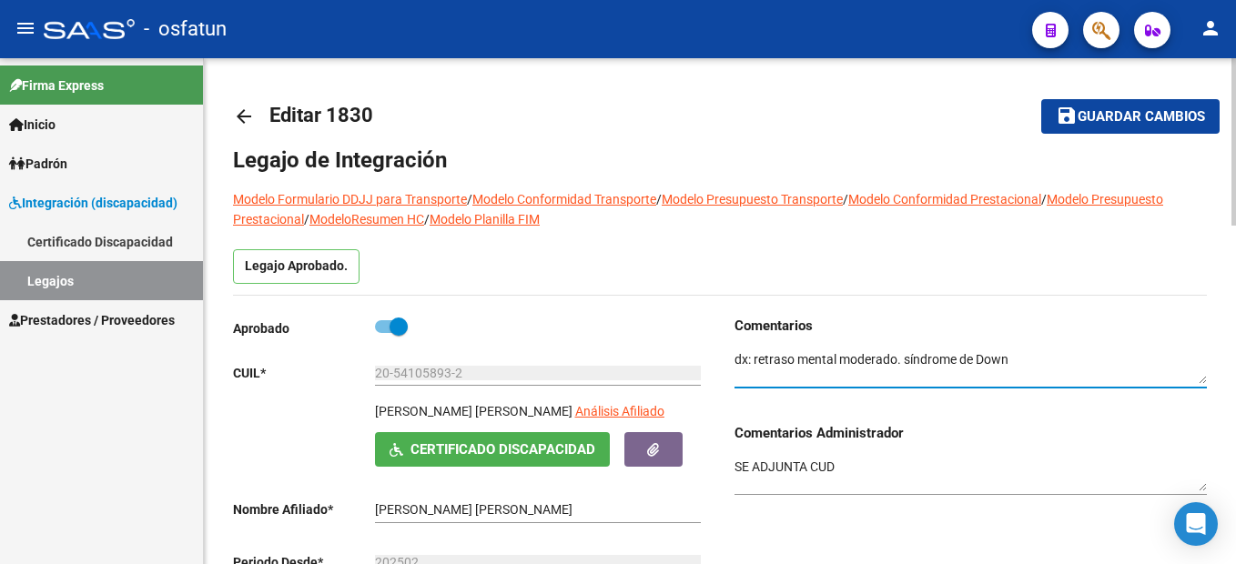
drag, startPoint x: 1000, startPoint y: 360, endPoint x: 755, endPoint y: 362, distance: 244.9
click at [755, 362] on textarea at bounding box center [971, 367] width 472 height 35
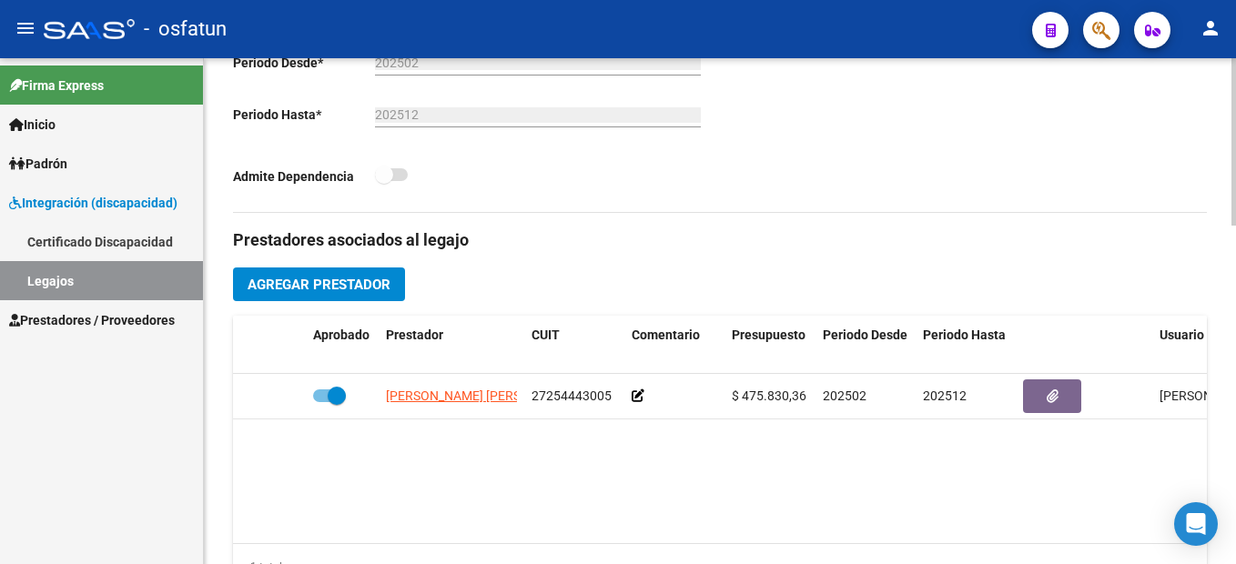
scroll to position [455, 0]
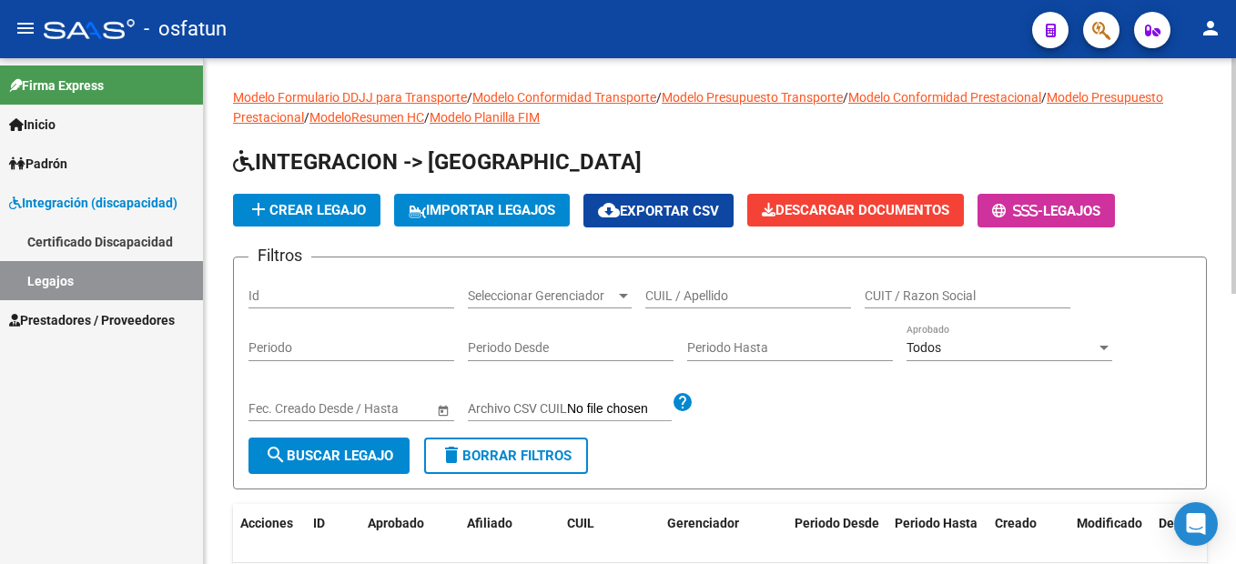
drag, startPoint x: 720, startPoint y: 295, endPoint x: 723, endPoint y: 285, distance: 10.4
click at [721, 291] on input "CUIL / Apellido" at bounding box center [748, 296] width 206 height 15
paste input "20-53935650-0"
click at [728, 294] on input "20-53935650-0" at bounding box center [748, 296] width 206 height 15
click at [725, 297] on input "20-53935650-0" at bounding box center [748, 296] width 206 height 15
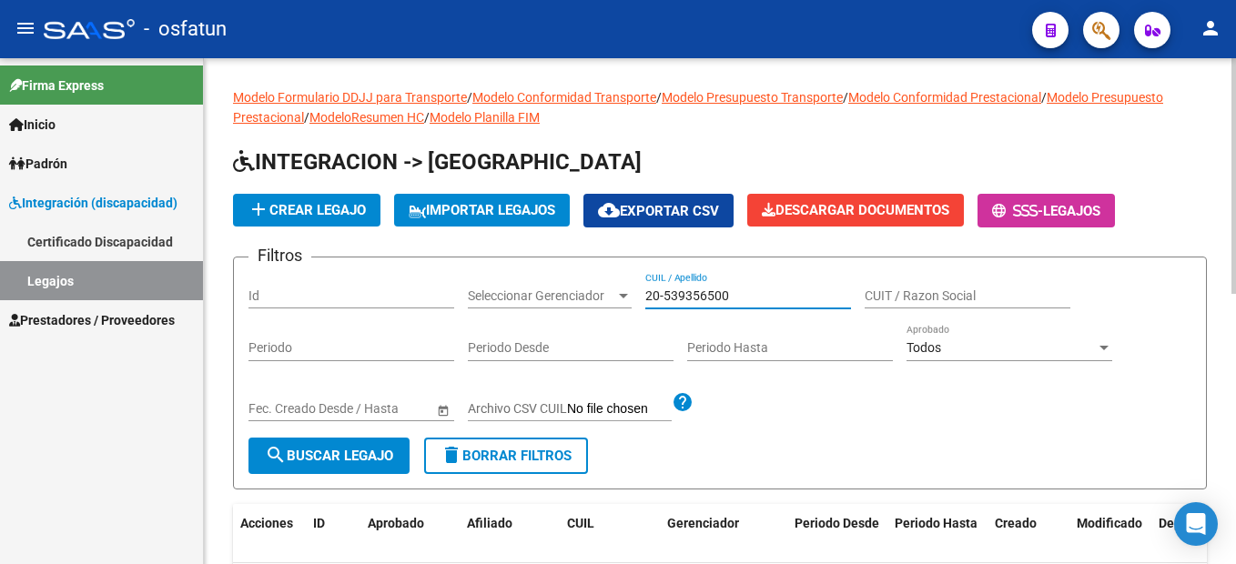
click at [666, 297] on input "20-539356500" at bounding box center [748, 296] width 206 height 15
type input "20539356500"
click at [386, 451] on span "search Buscar Legajo" at bounding box center [329, 456] width 128 height 16
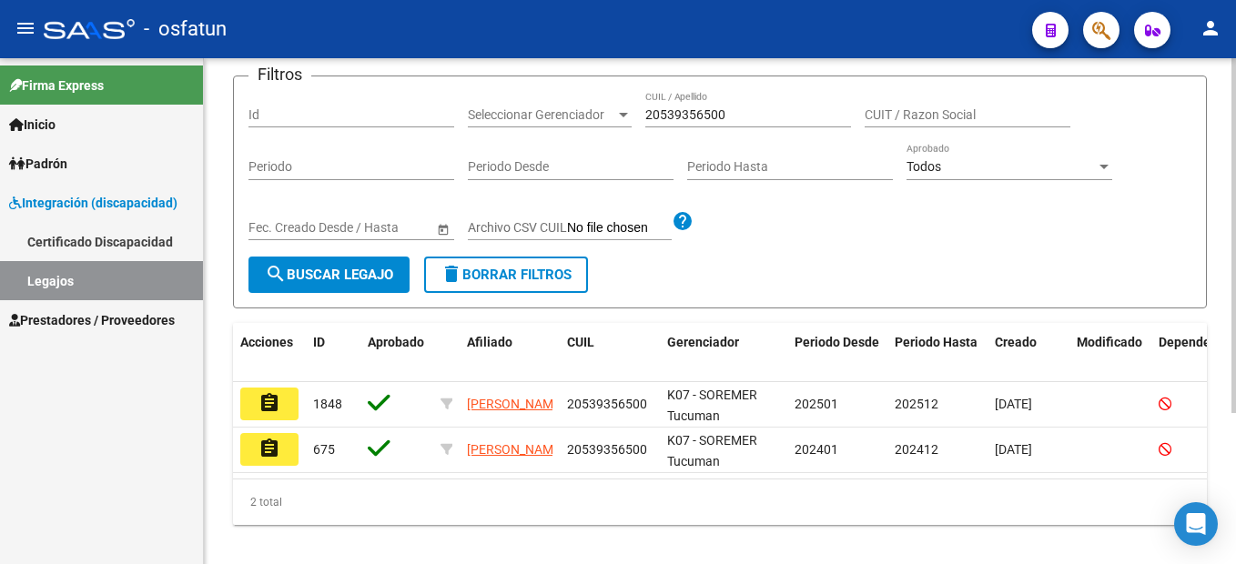
scroll to position [182, 0]
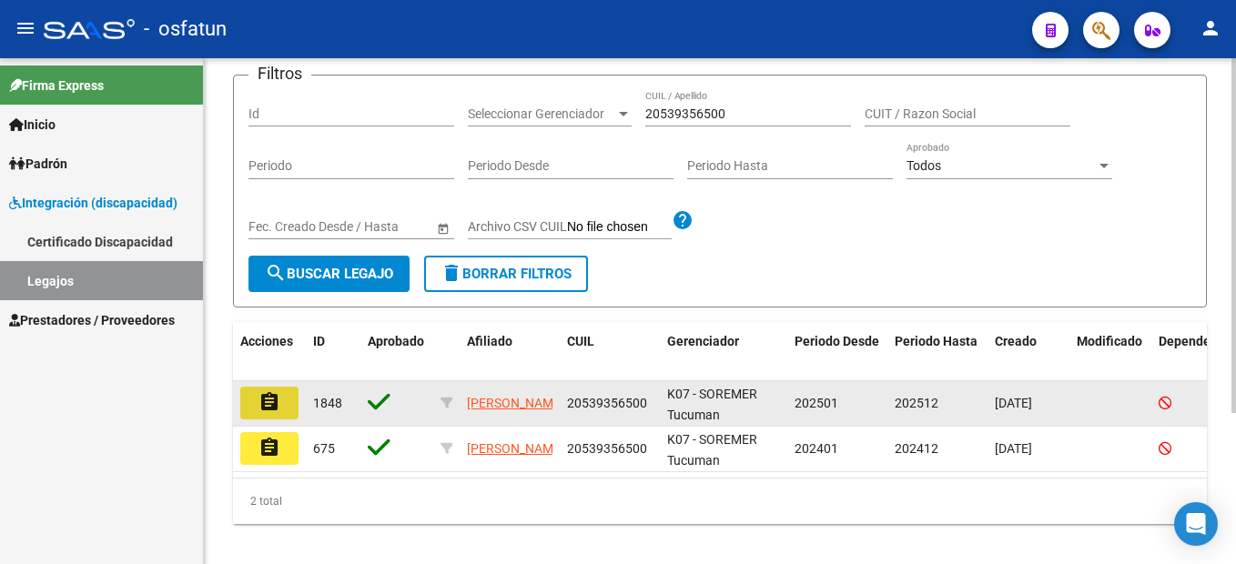
click at [269, 398] on mat-icon "assignment" at bounding box center [269, 402] width 22 height 22
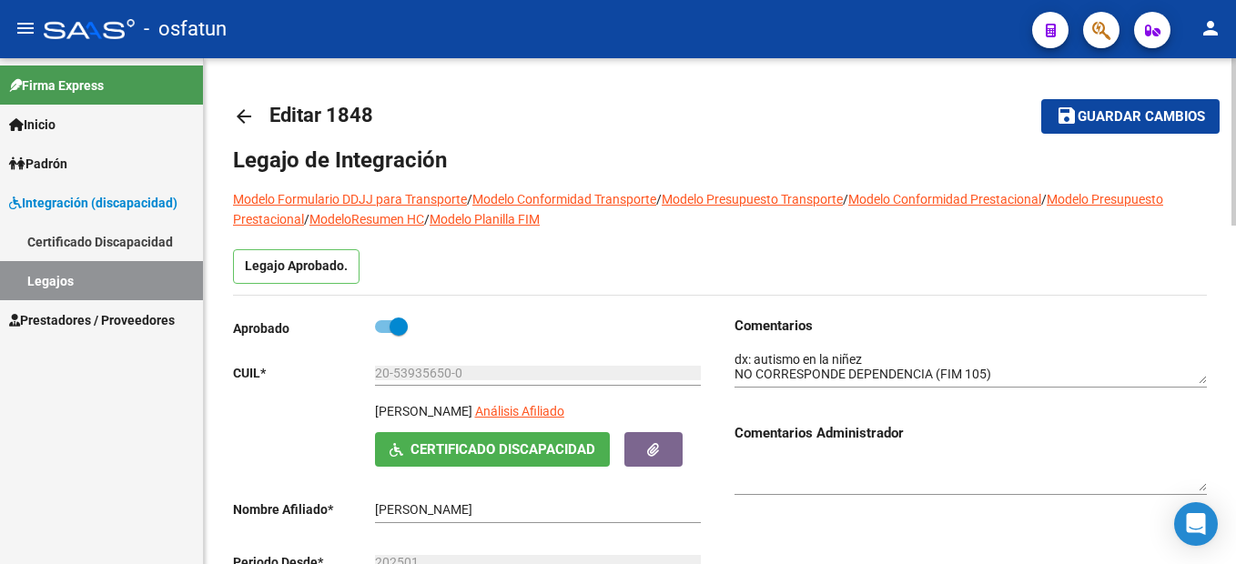
drag, startPoint x: 858, startPoint y: 311, endPoint x: 861, endPoint y: 335, distance: 23.8
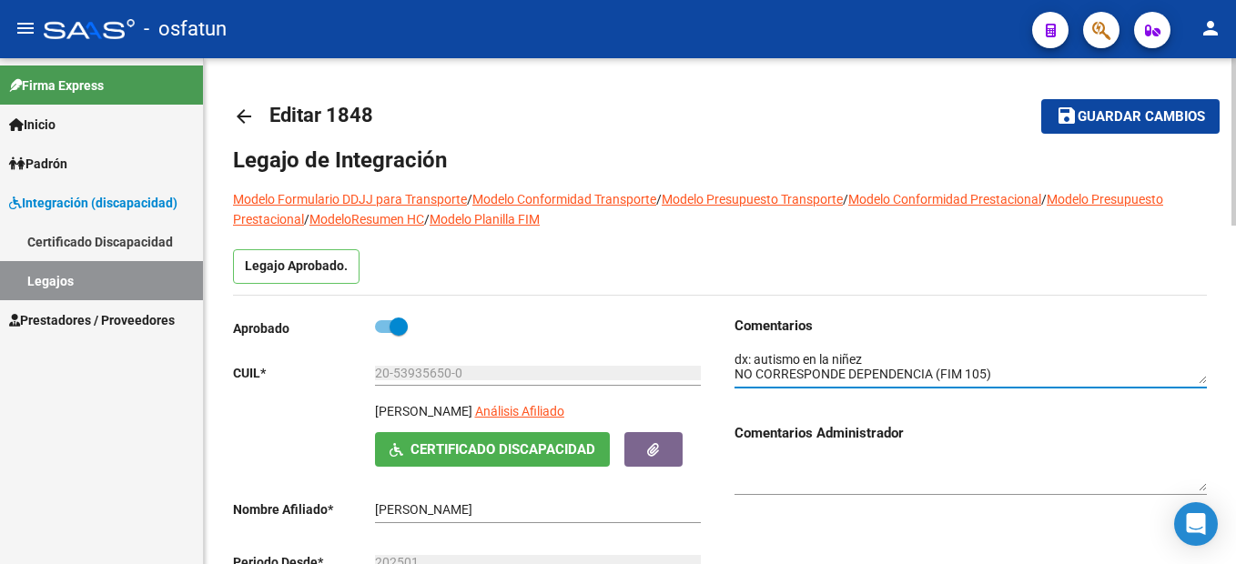
drag, startPoint x: 867, startPoint y: 359, endPoint x: 754, endPoint y: 360, distance: 112.9
click at [754, 360] on textarea at bounding box center [971, 367] width 472 height 35
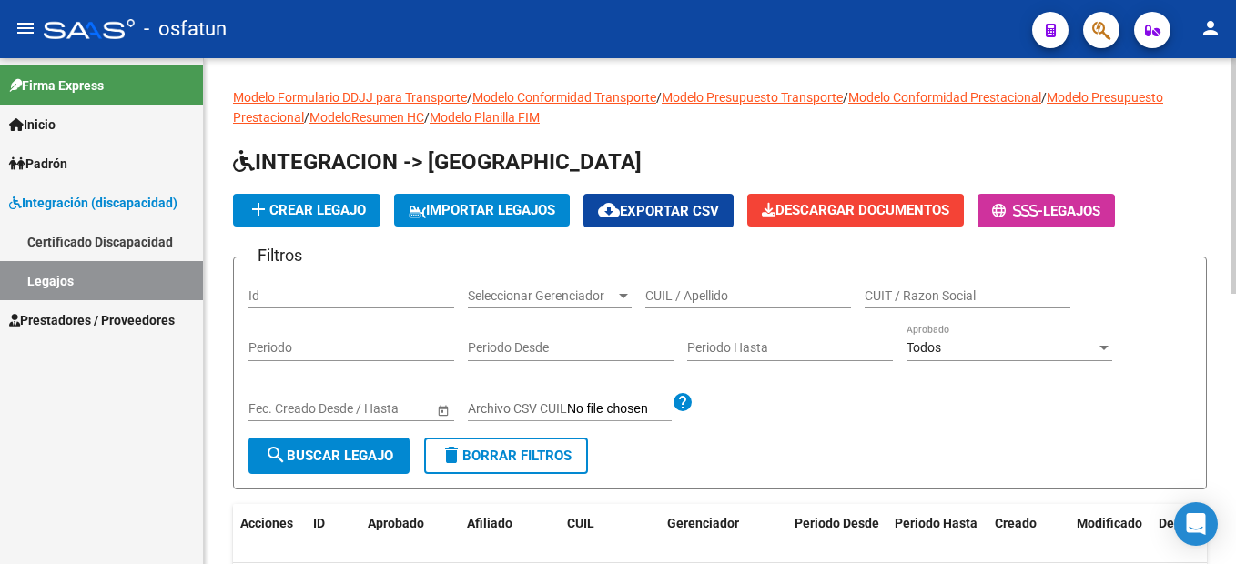
click at [715, 302] on input "CUIL / Apellido" at bounding box center [748, 296] width 206 height 15
paste input "20-57101054-3"
click at [723, 298] on input "20-57101054-3" at bounding box center [748, 296] width 206 height 15
click at [665, 294] on input "20-571010543" at bounding box center [748, 296] width 206 height 15
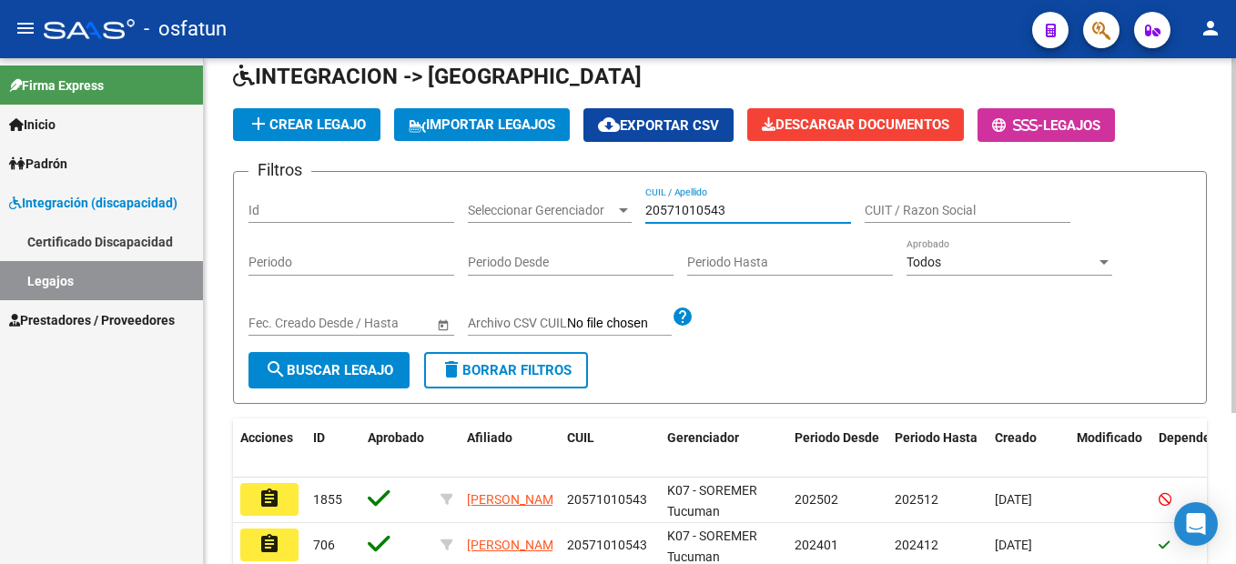
scroll to position [216, 0]
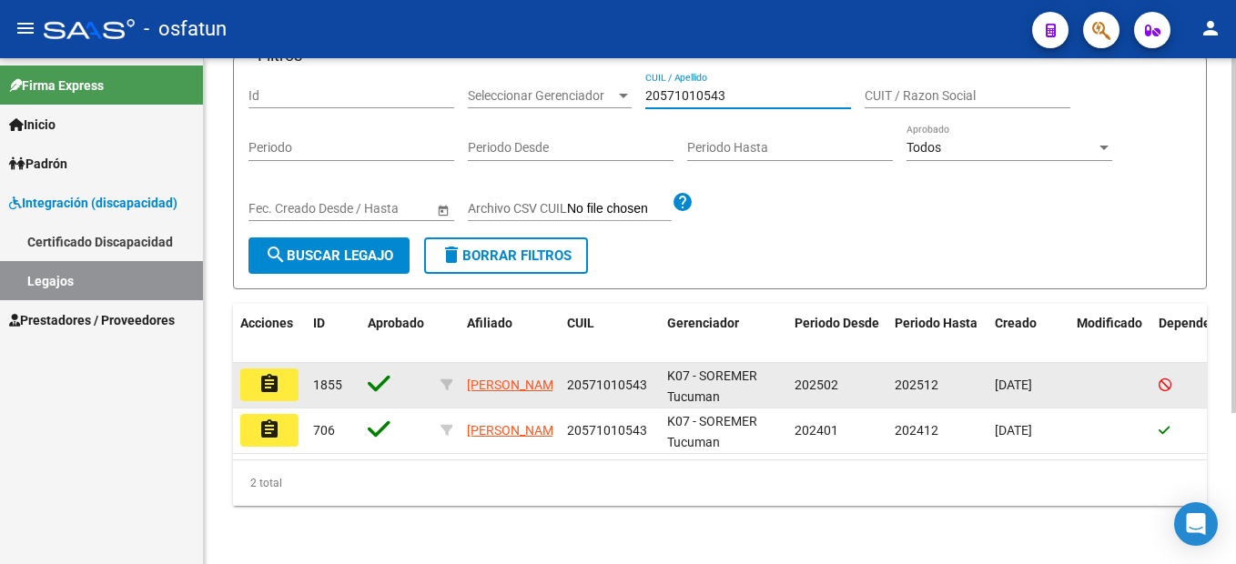
type input "20571010543"
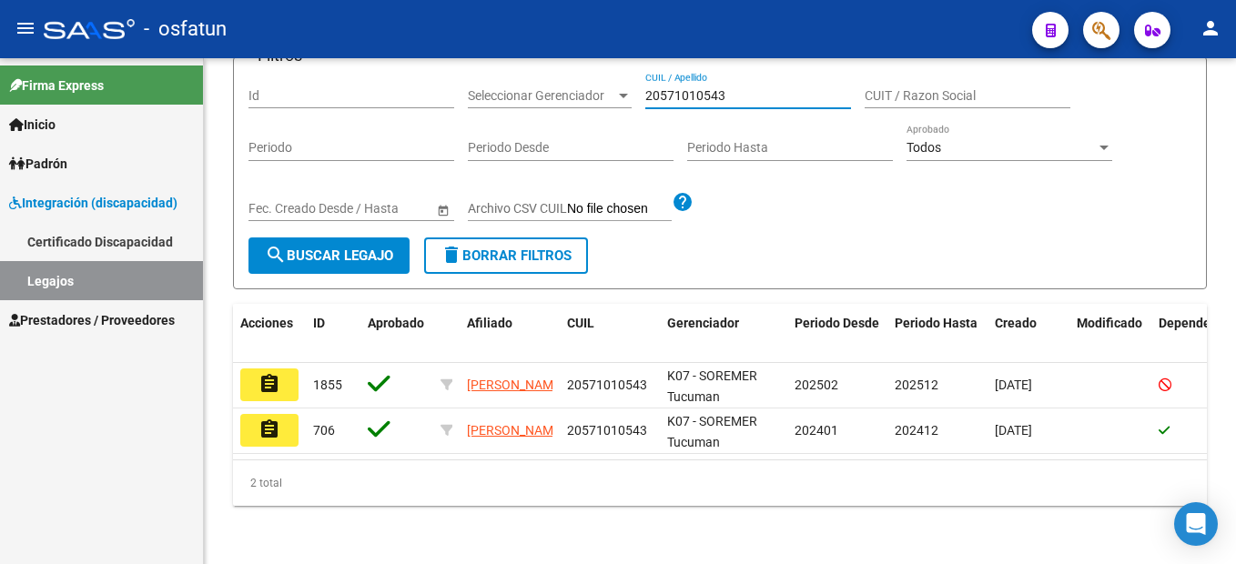
drag, startPoint x: 266, startPoint y: 370, endPoint x: 268, endPoint y: 380, distance: 9.3
click at [266, 373] on mat-icon "assignment" at bounding box center [269, 384] width 22 height 22
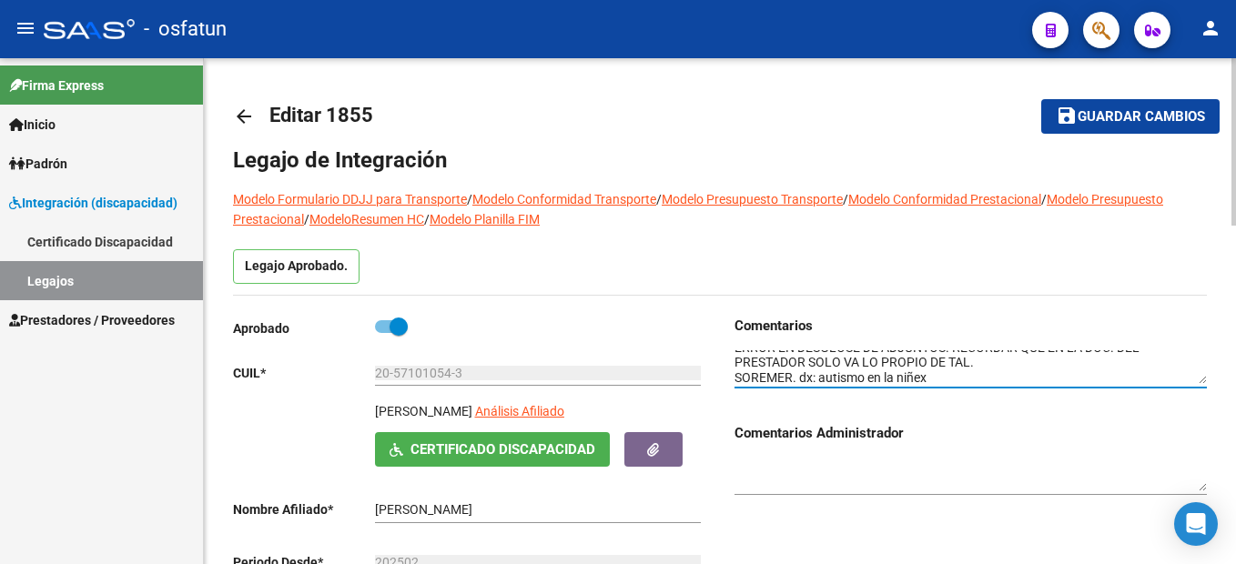
scroll to position [15, 0]
drag, startPoint x: 946, startPoint y: 375, endPoint x: 821, endPoint y: 381, distance: 124.9
click at [821, 381] on textarea at bounding box center [971, 367] width 472 height 35
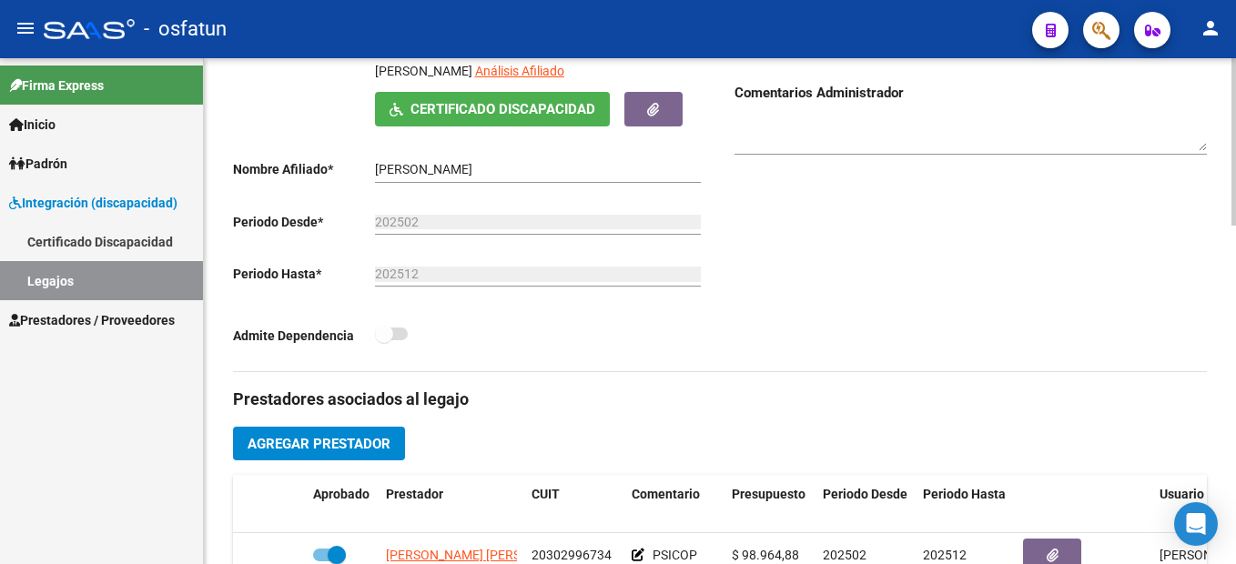
scroll to position [364, 0]
